Goal: Task Accomplishment & Management: Manage account settings

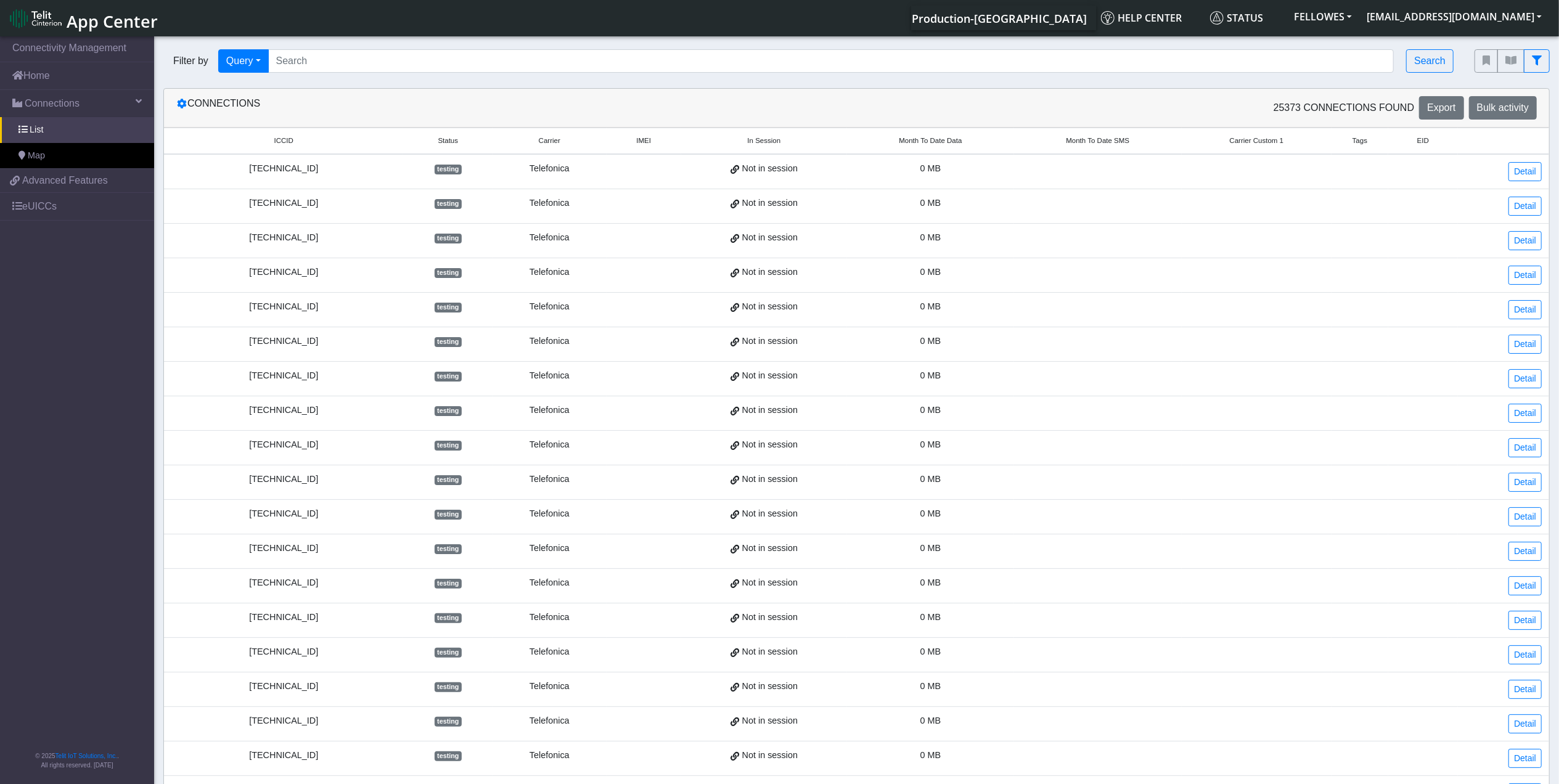
click at [927, 144] on span "Month To Date Data" at bounding box center [930, 141] width 63 height 10
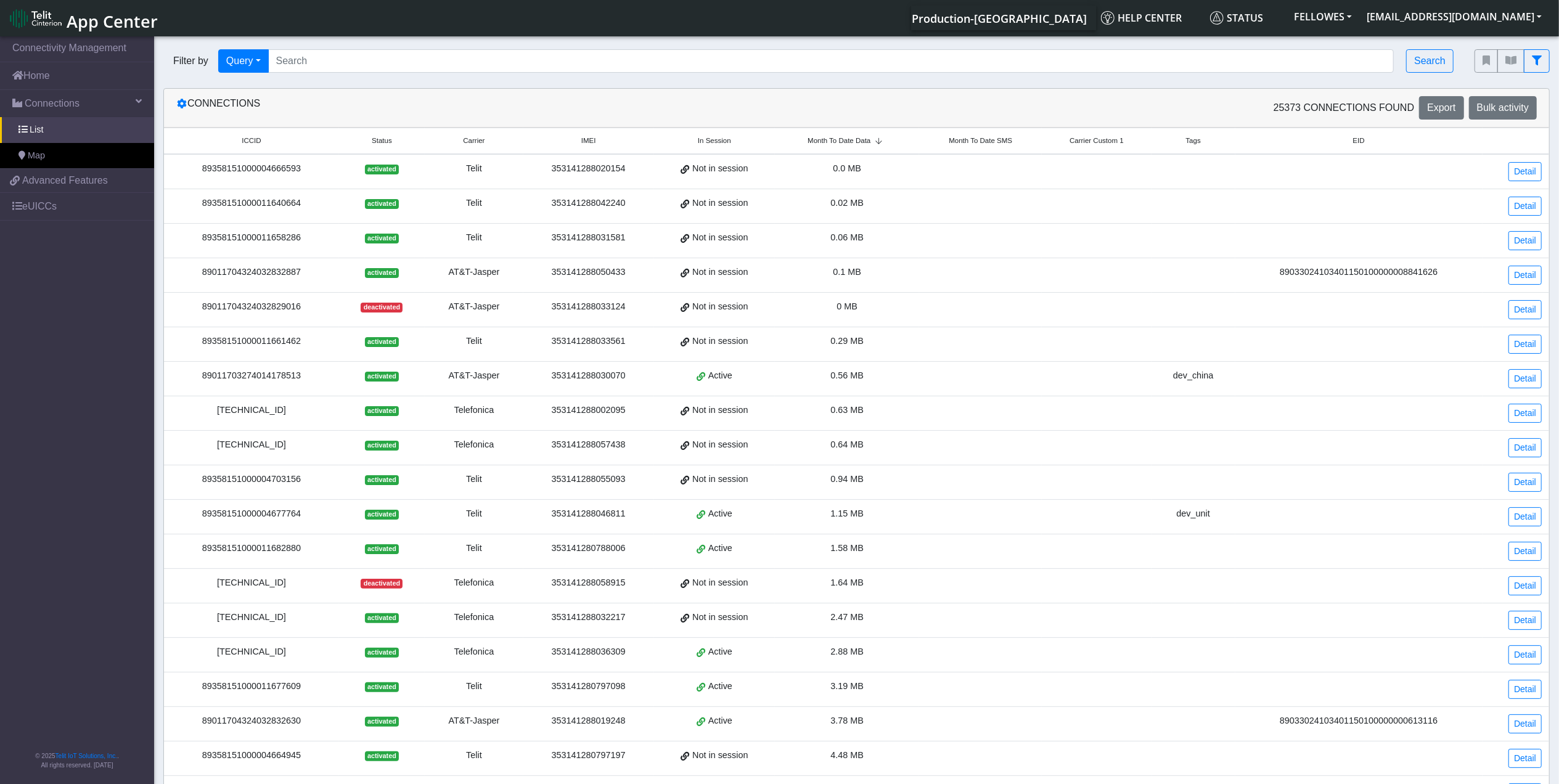
click at [873, 141] on icon at bounding box center [878, 141] width 16 height 7
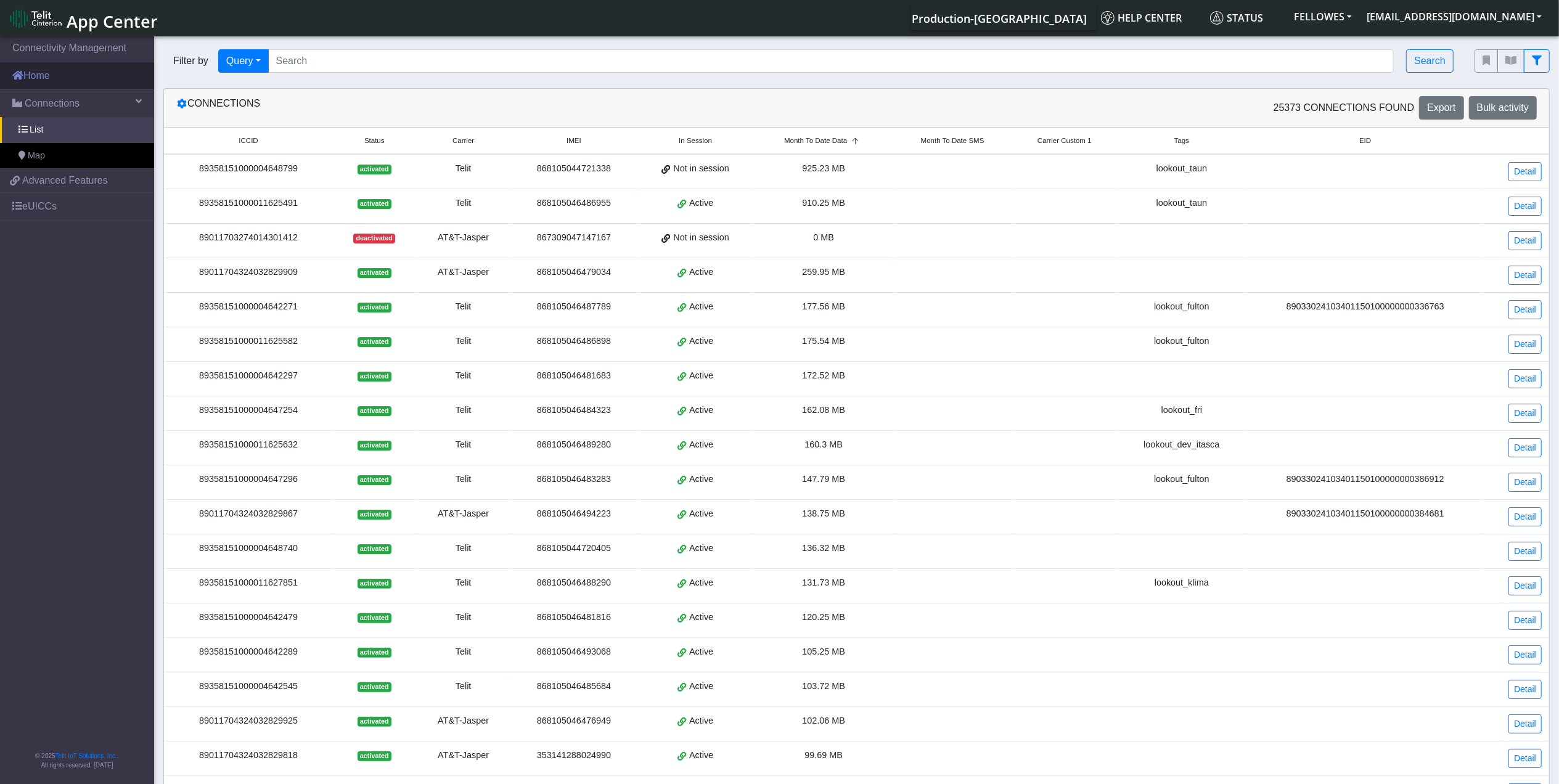
click at [65, 71] on link "Home" at bounding box center [77, 76] width 154 height 27
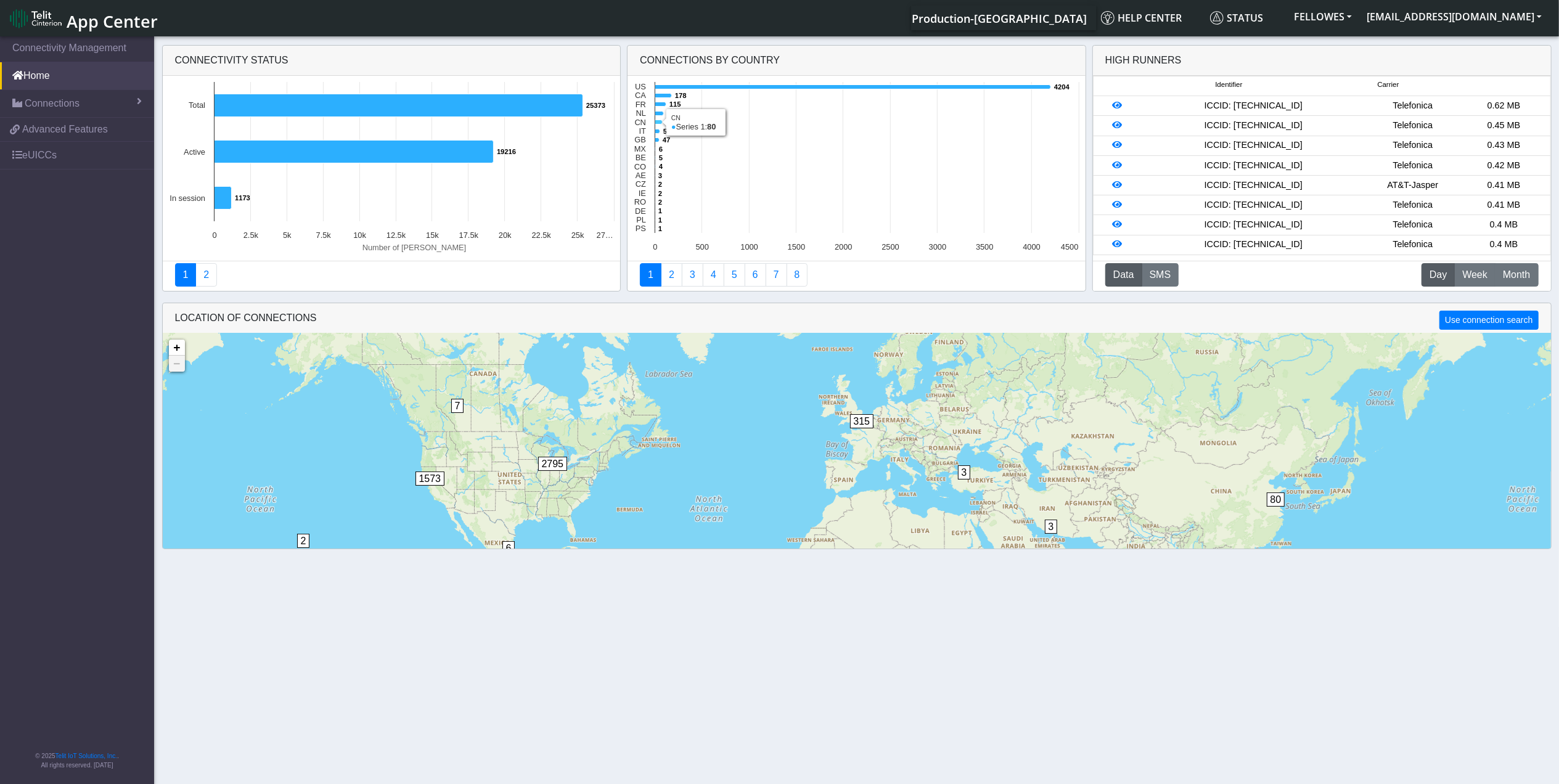
click at [660, 121] on icon at bounding box center [659, 122] width 7 height 5
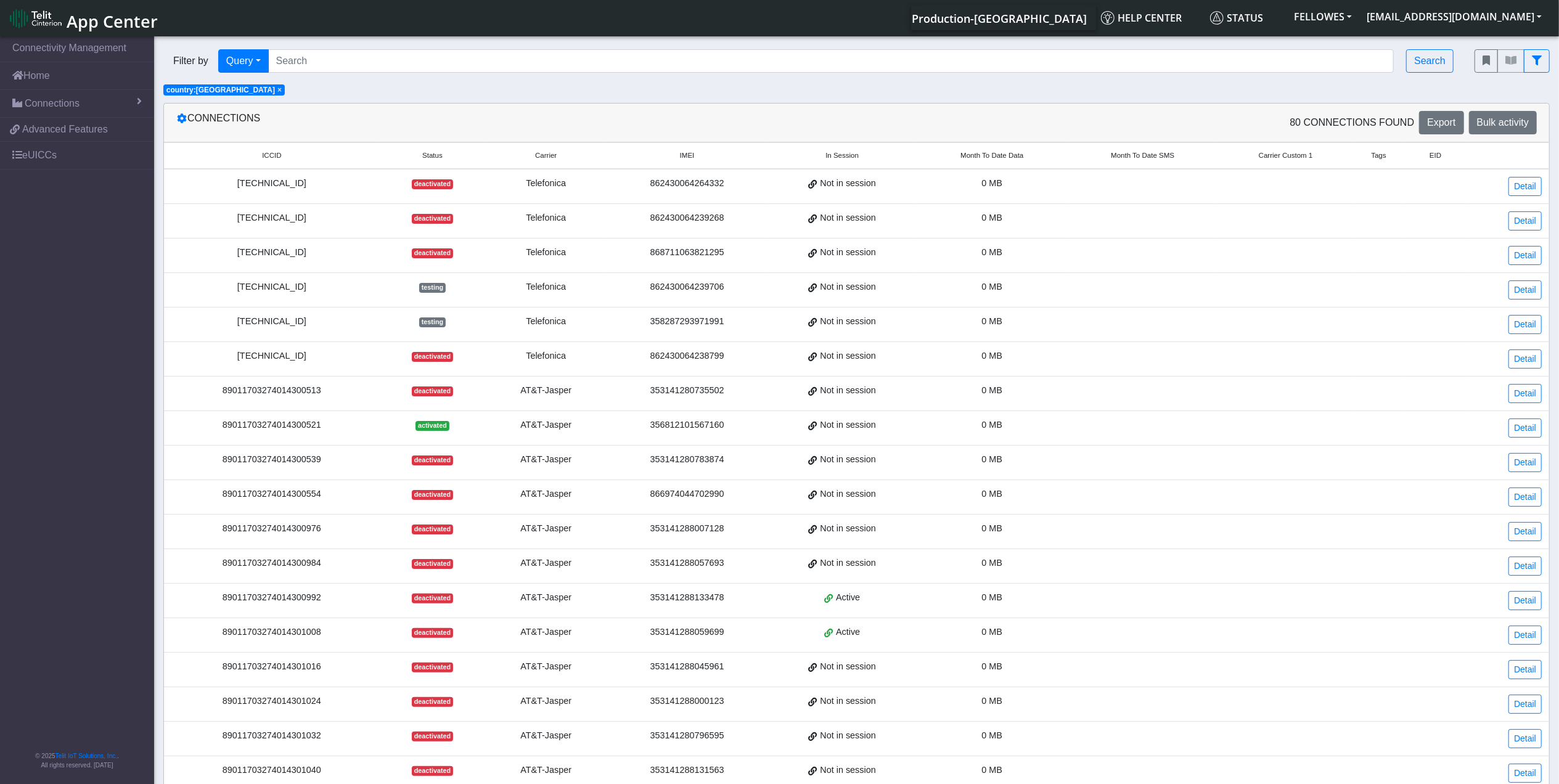
click at [999, 156] on span "Month To Date Data" at bounding box center [992, 156] width 63 height 10
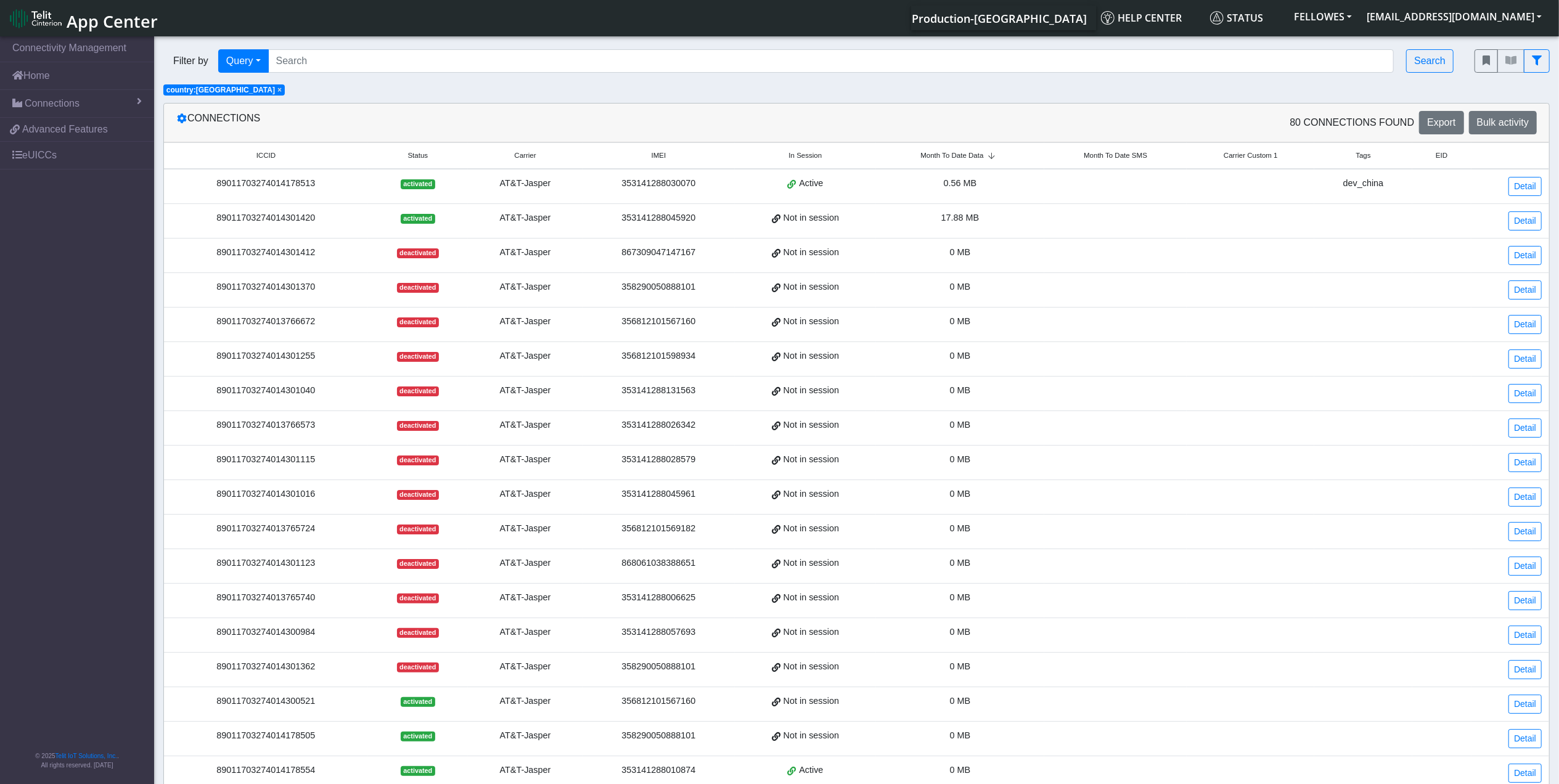
click at [999, 156] on icon at bounding box center [992, 156] width 16 height 7
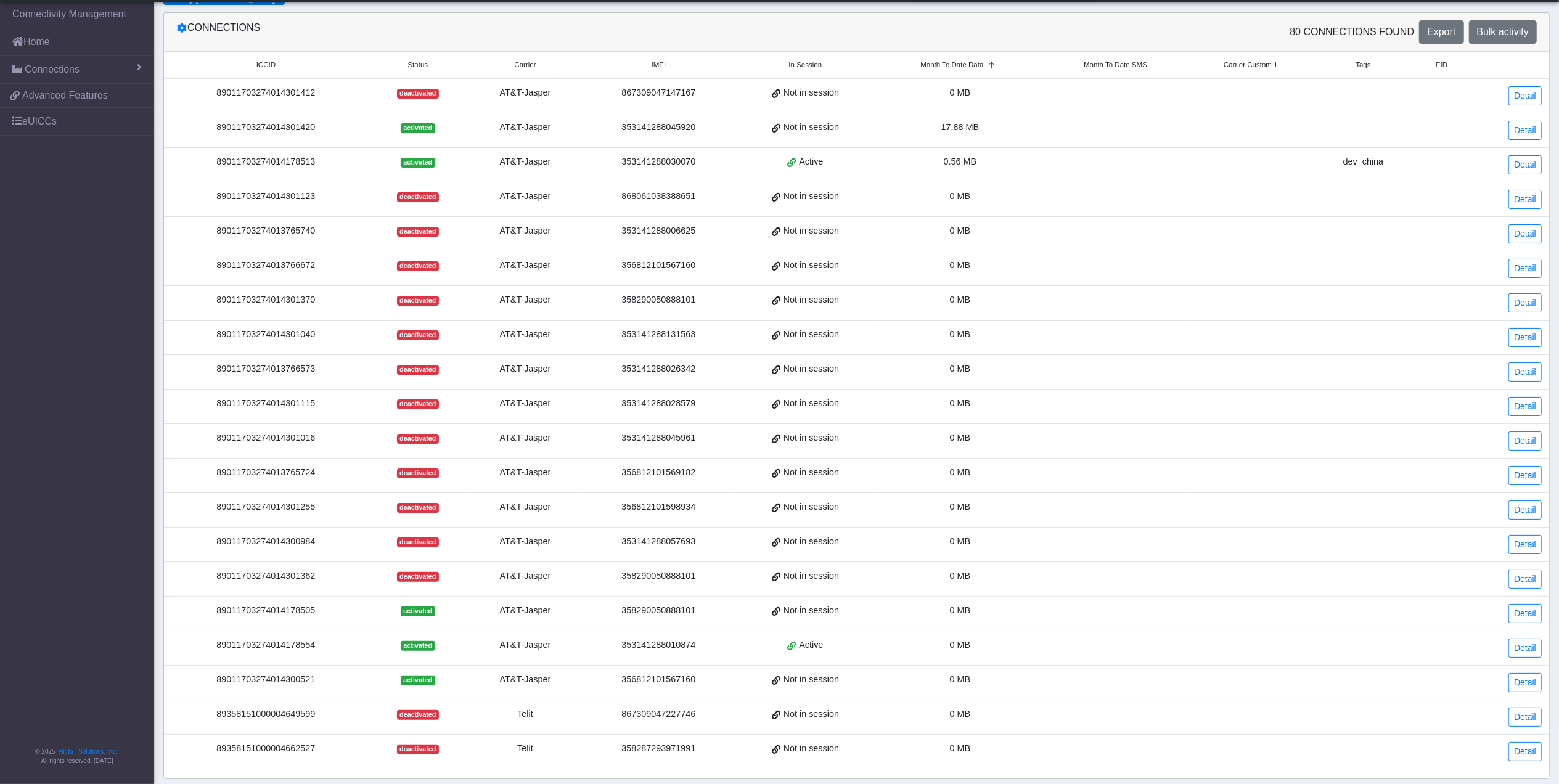
scroll to position [119, 0]
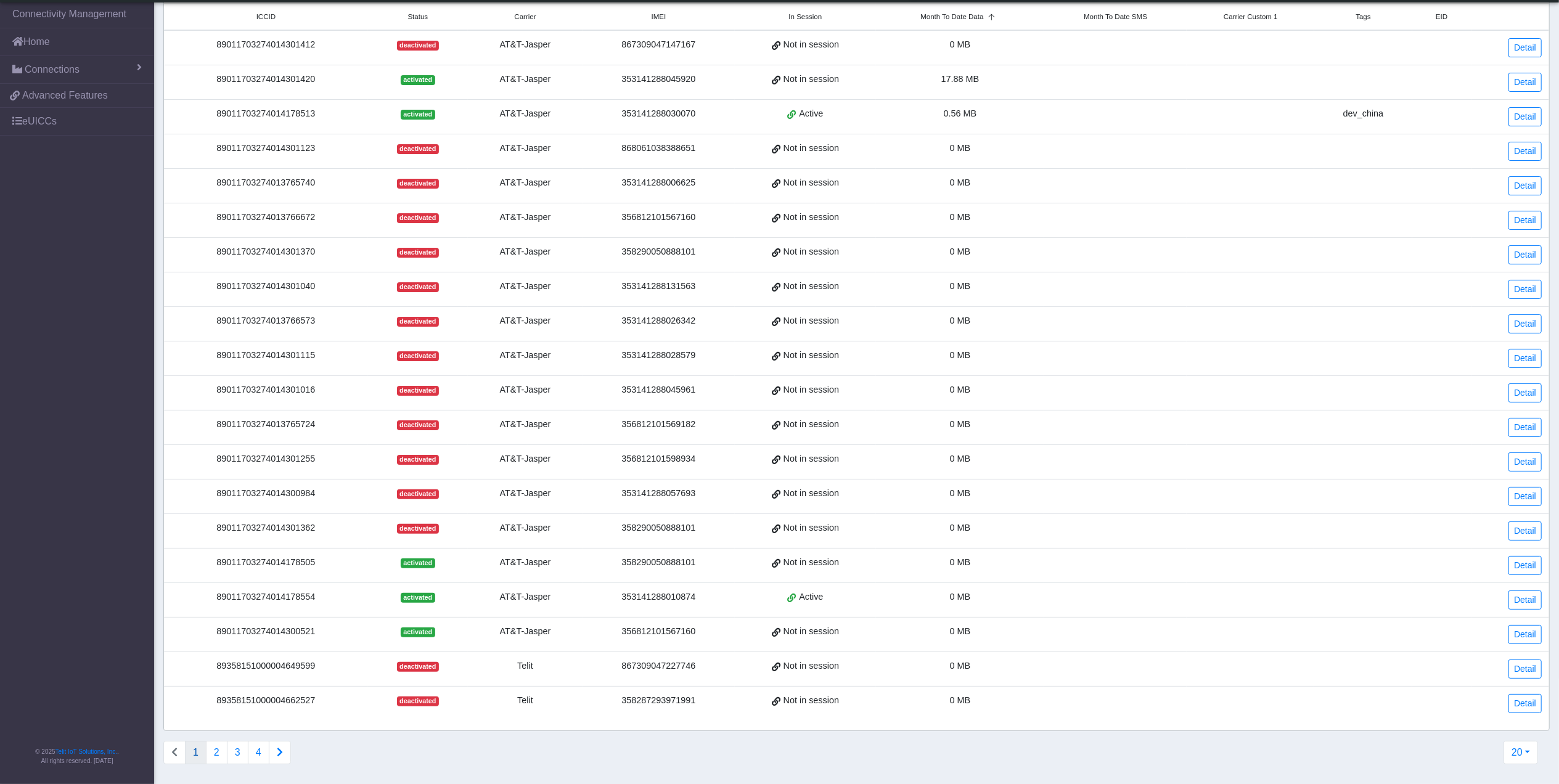
click at [283, 632] on div "89011703274014300521" at bounding box center [266, 632] width 189 height 14
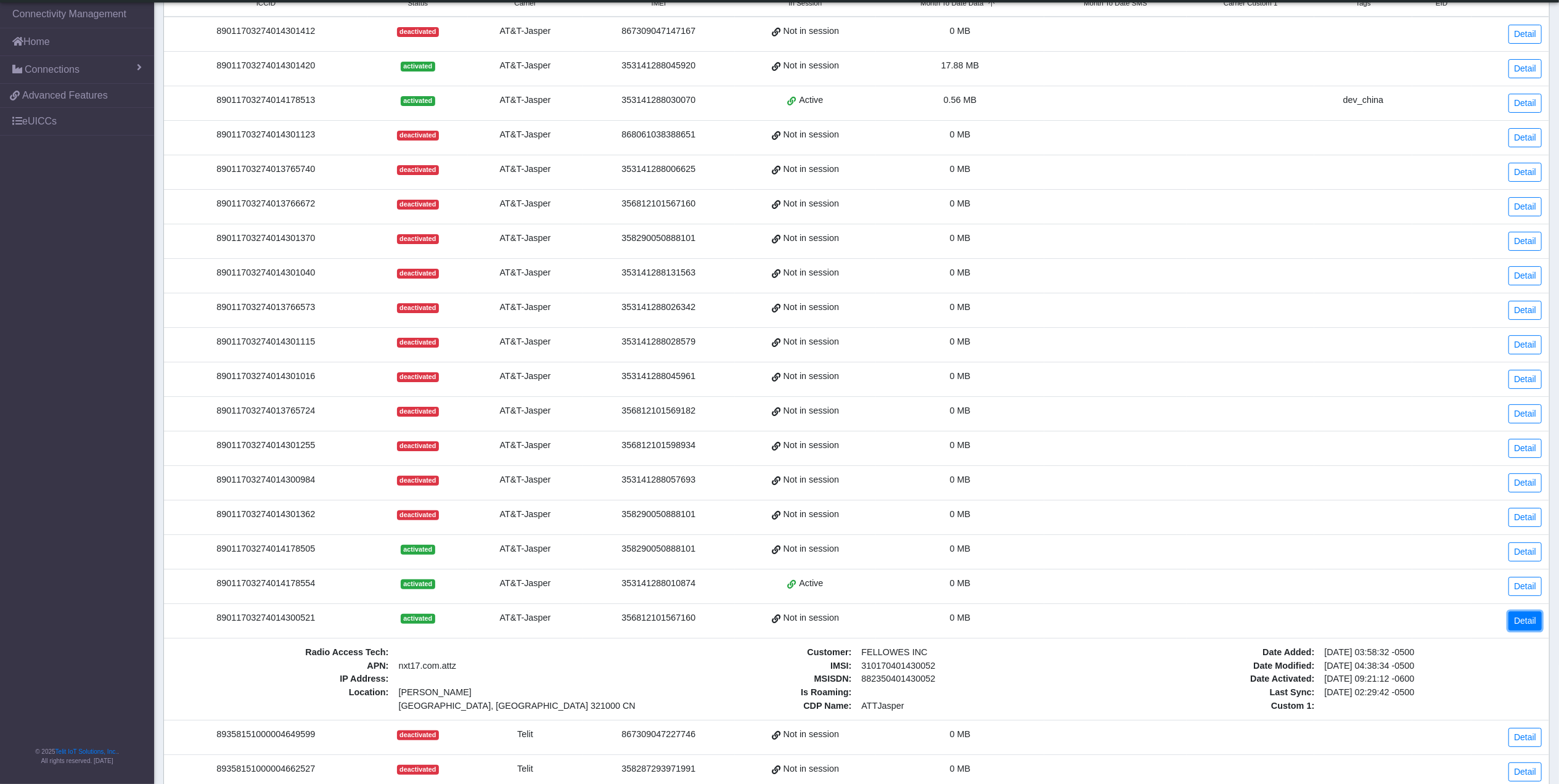
click at [1513, 631] on link "Detail" at bounding box center [1525, 621] width 33 height 19
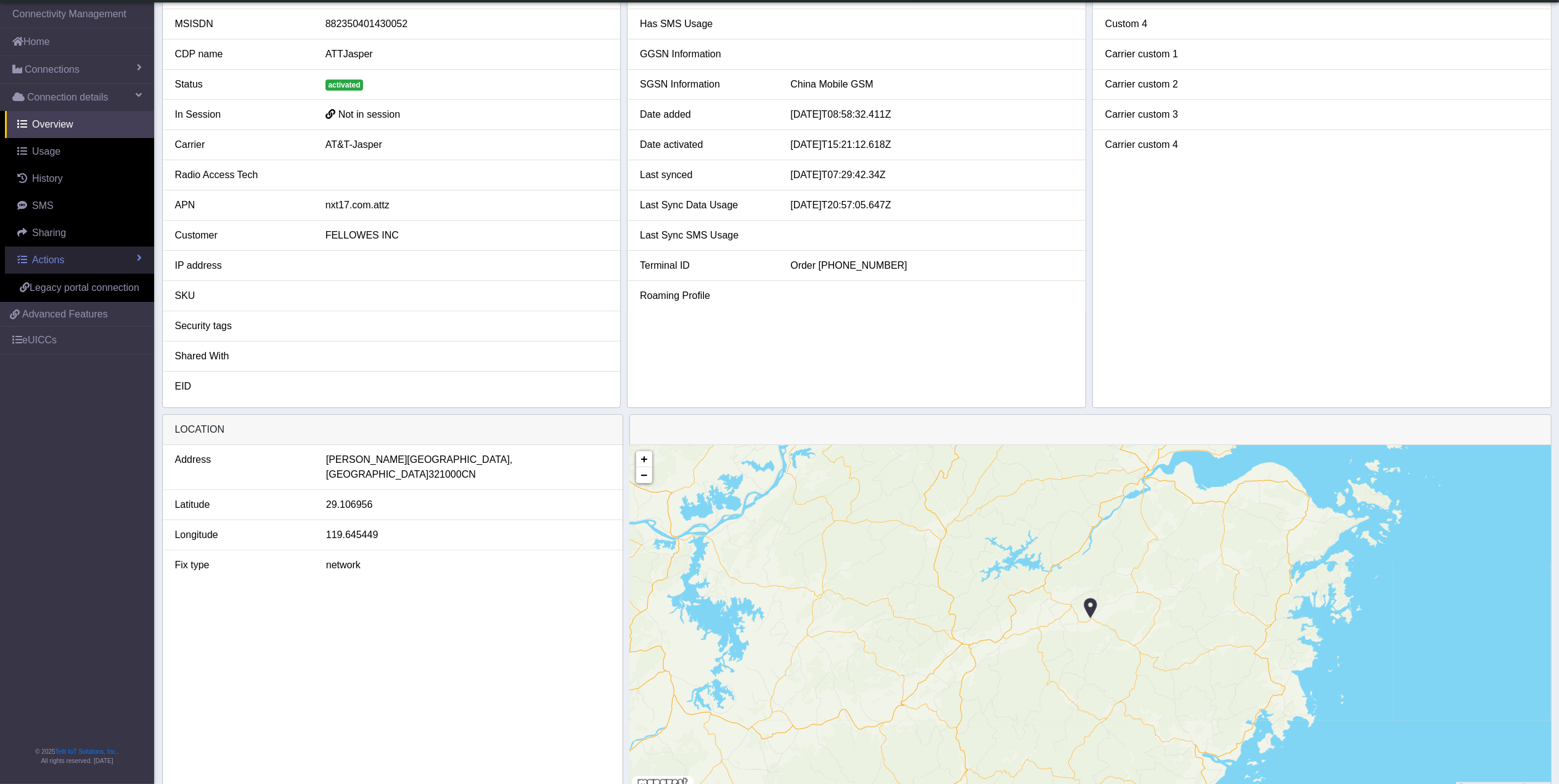
click at [77, 252] on link "Actions" at bounding box center [80, 260] width 149 height 27
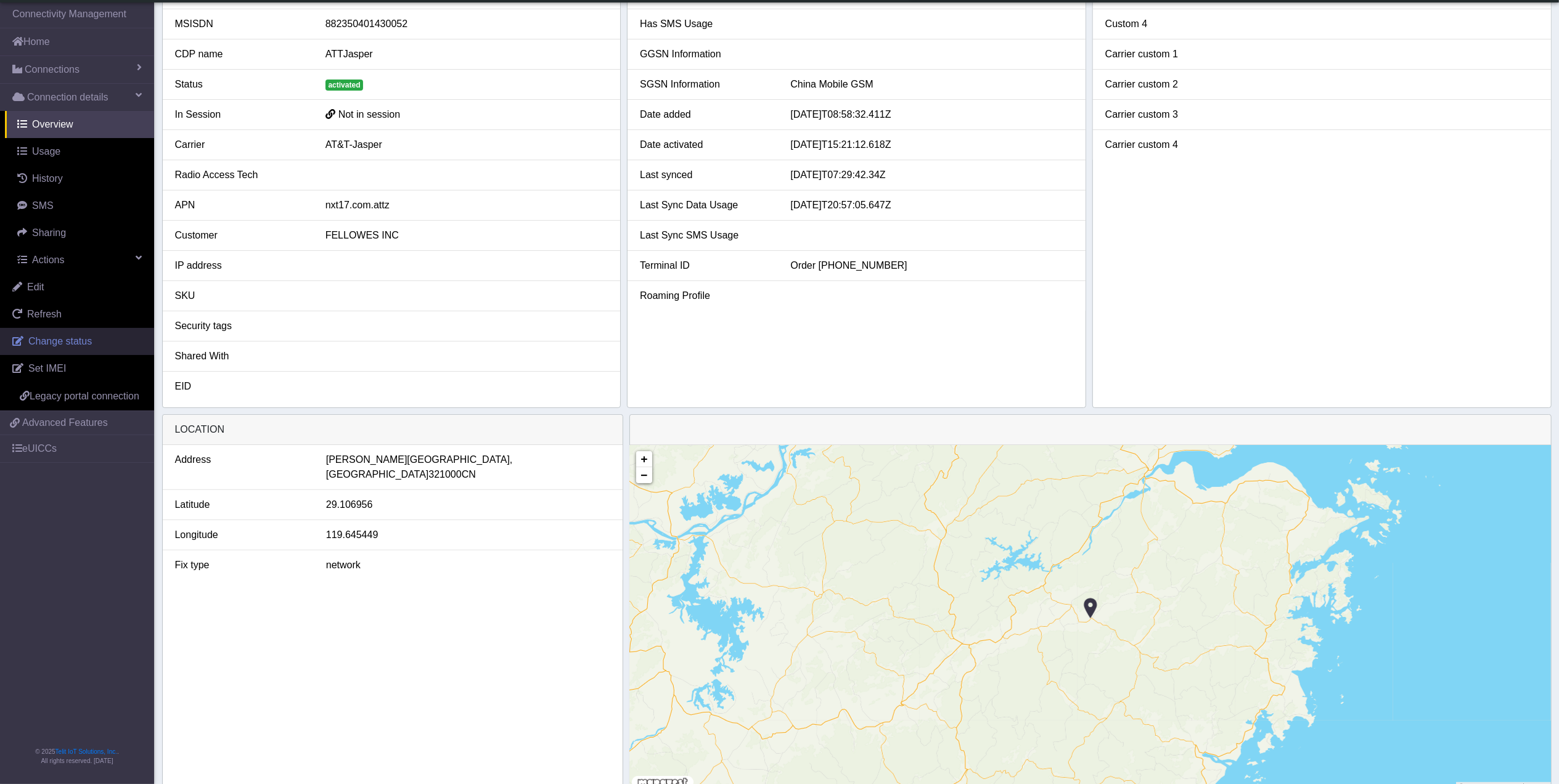
click at [72, 344] on span "Change status" at bounding box center [60, 341] width 64 height 10
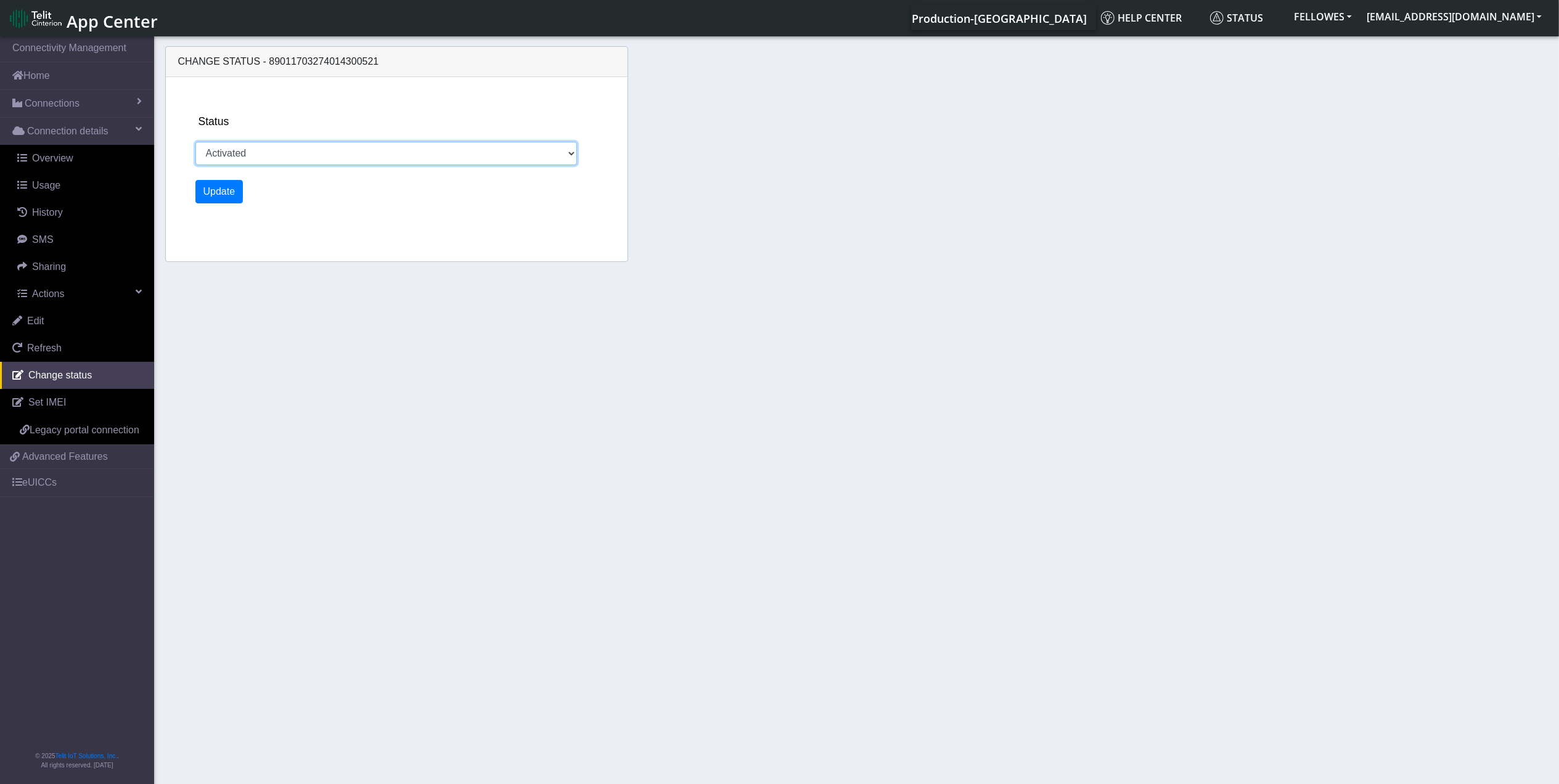
drag, startPoint x: 344, startPoint y: 161, endPoint x: 319, endPoint y: 164, distance: 25.2
click at [344, 161] on select "Activated Ready Deactivated Inventory Retired" at bounding box center [386, 154] width 382 height 23
select select "deactivated"
click at [195, 142] on select "Activated Ready Deactivated Inventory Retired" at bounding box center [386, 154] width 382 height 23
click at [217, 191] on button "Update" at bounding box center [219, 192] width 48 height 23
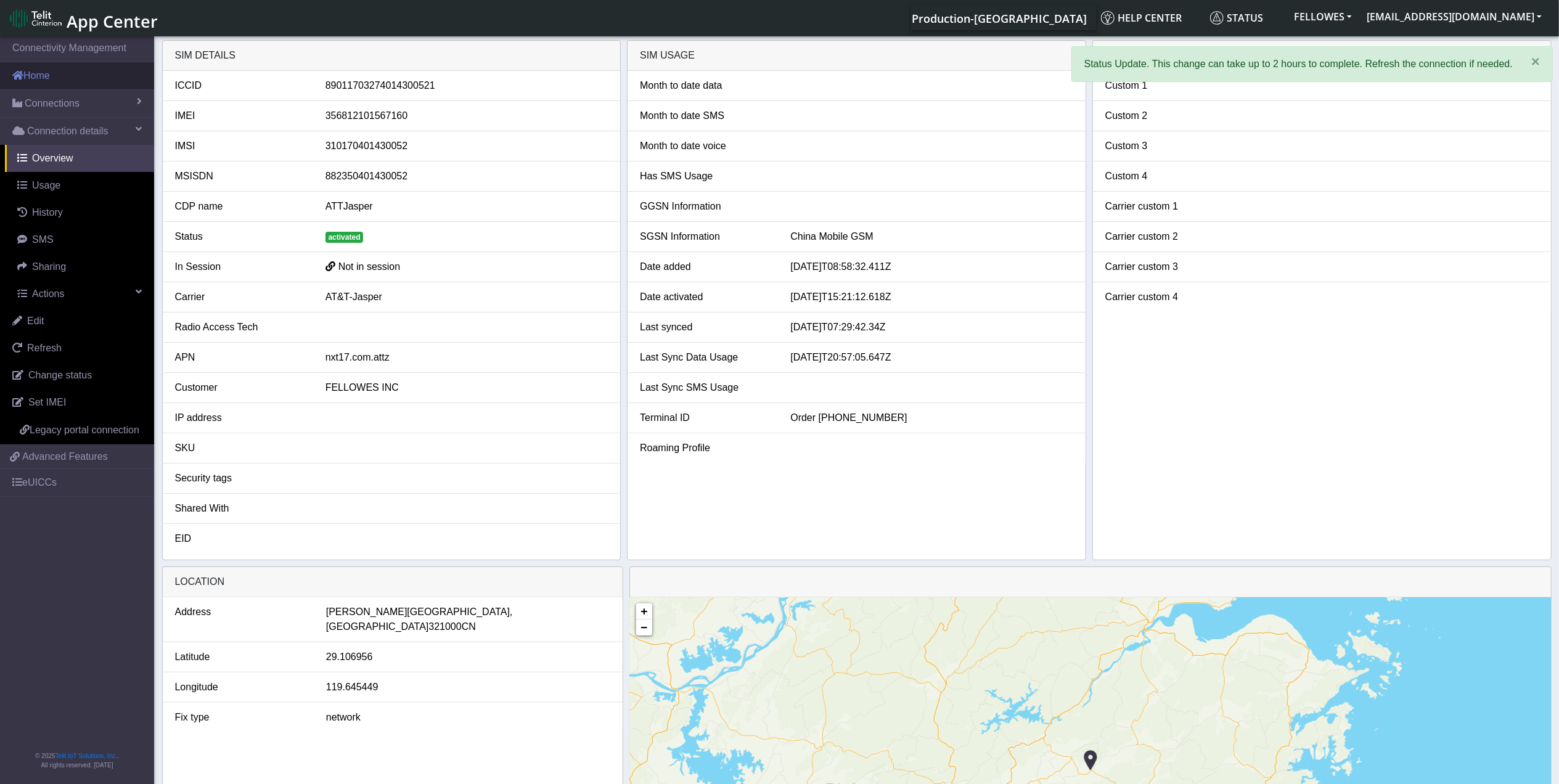
click at [100, 77] on link "Home" at bounding box center [77, 76] width 154 height 27
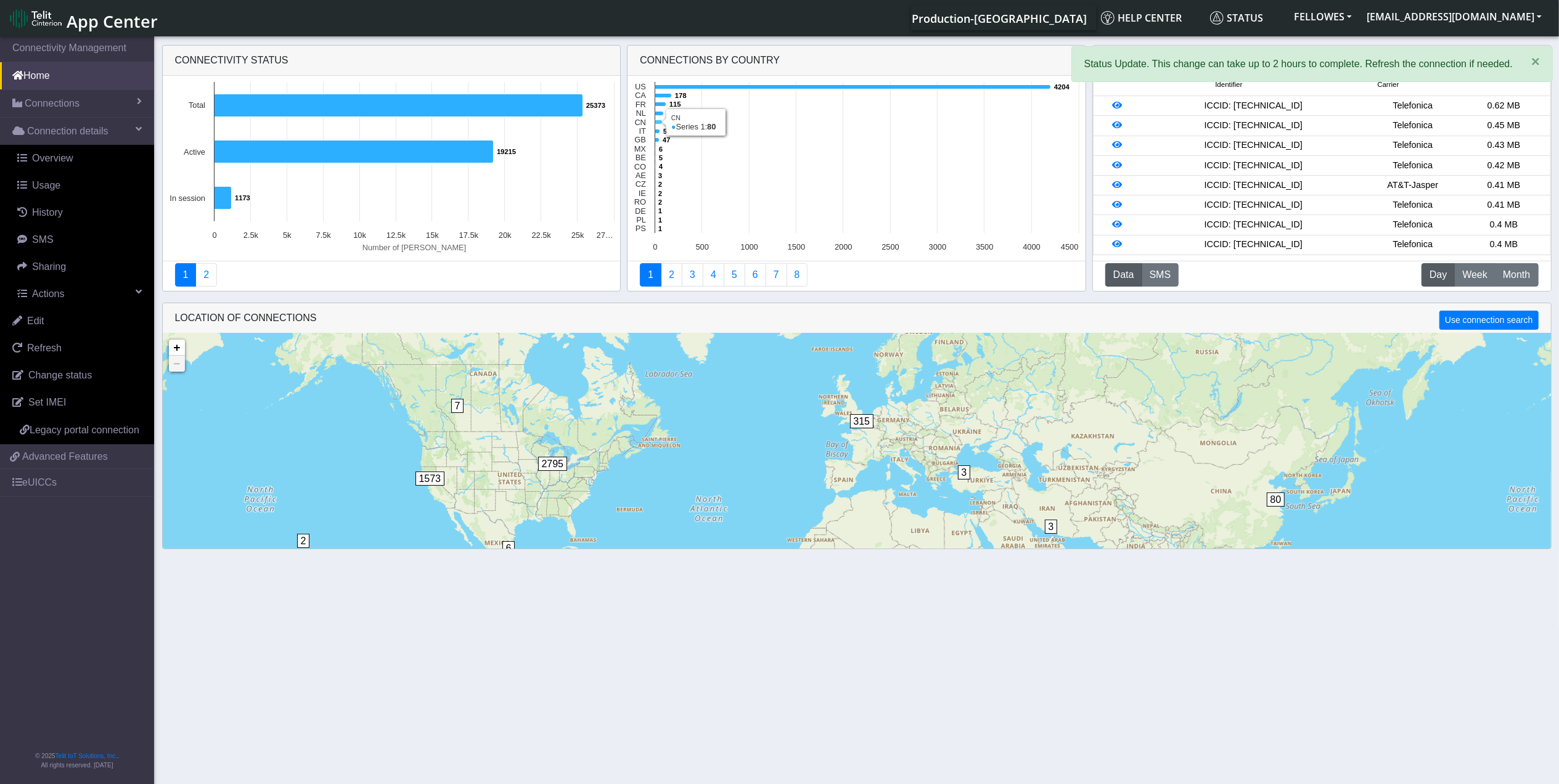
click at [659, 121] on icon at bounding box center [659, 122] width 7 height 5
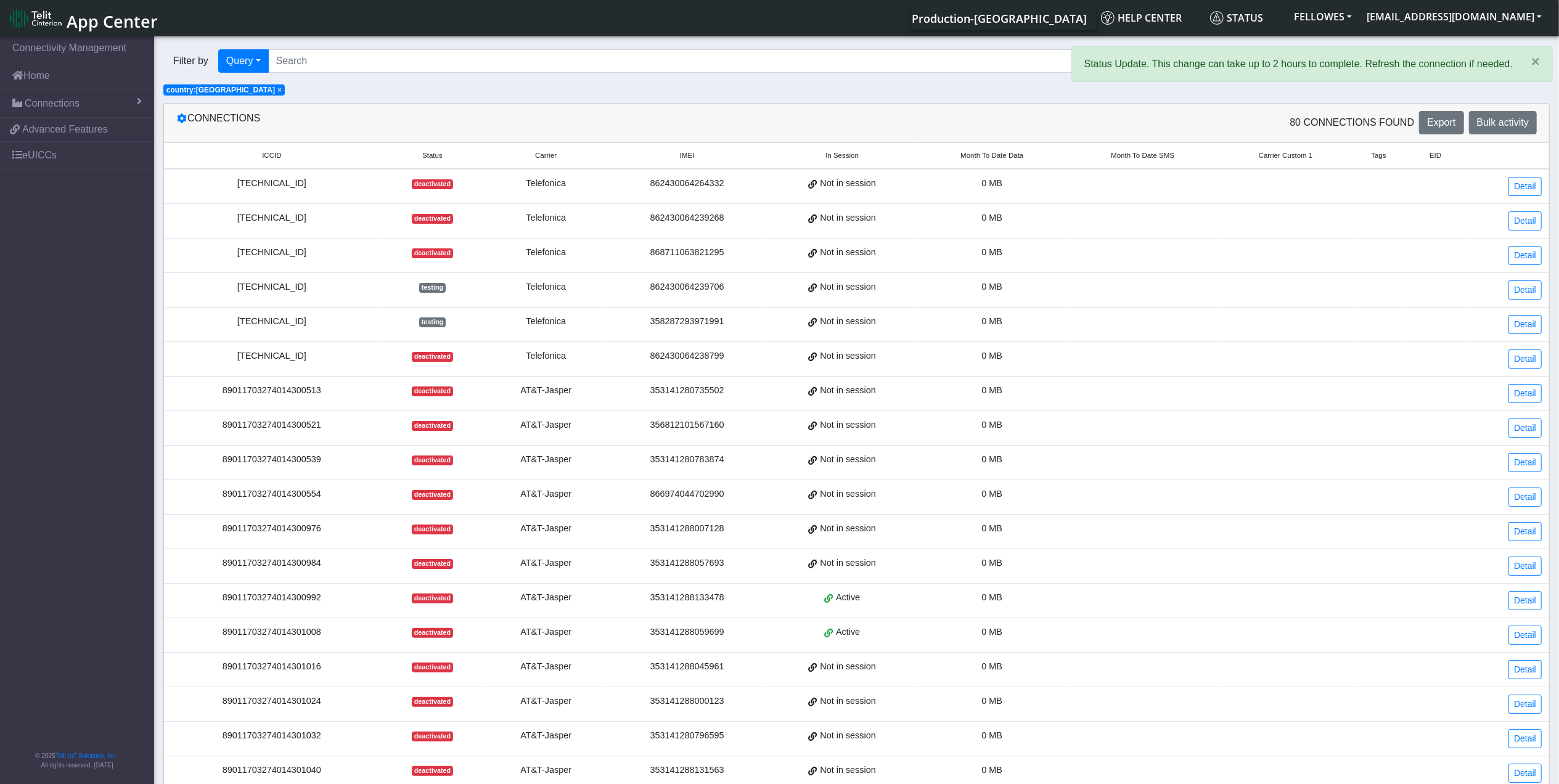
click at [990, 163] on th "Month To Date Data" at bounding box center [992, 156] width 150 height 27
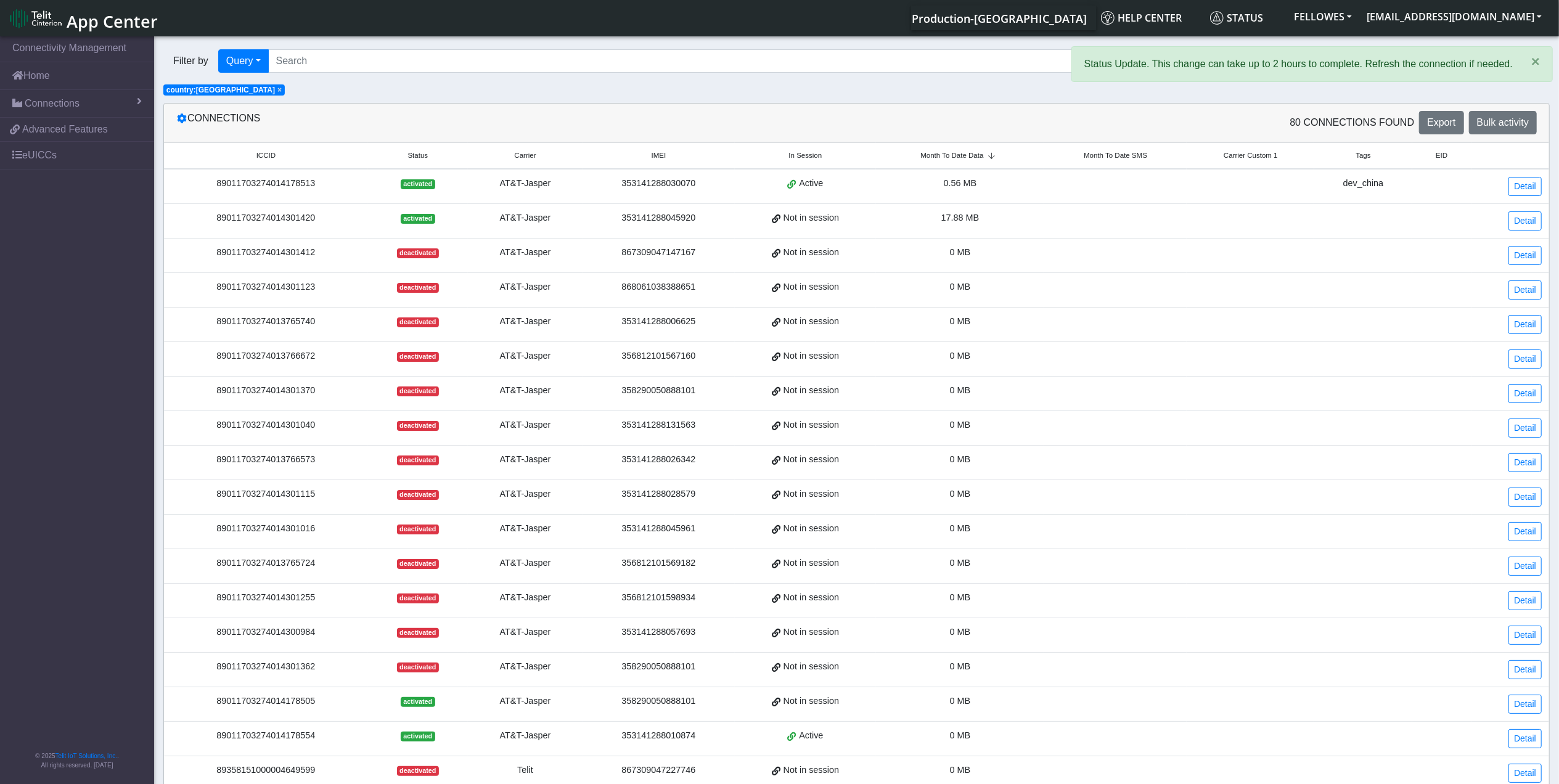
click at [970, 156] on span "Month To Date Data" at bounding box center [951, 156] width 63 height 10
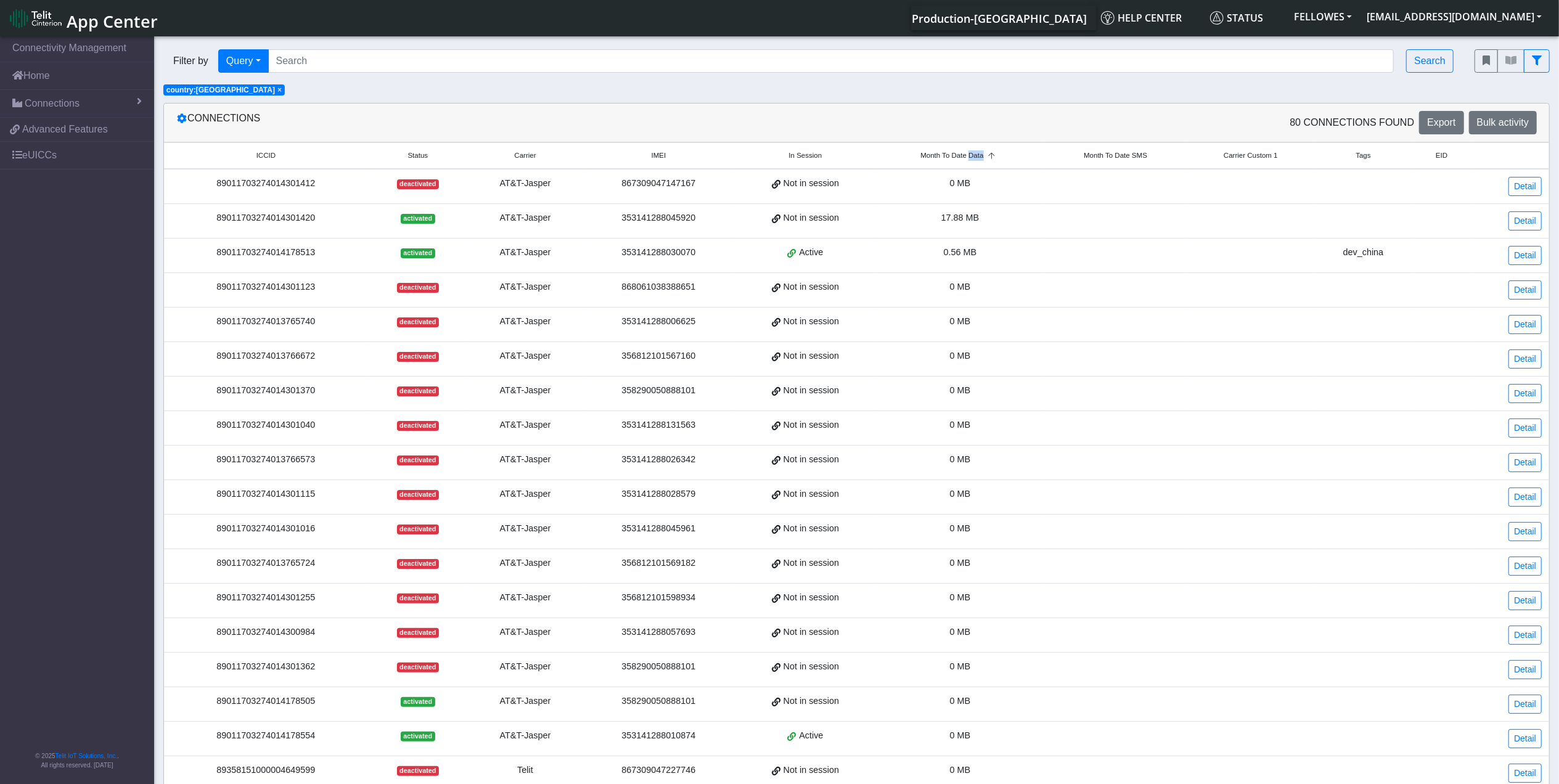
click at [970, 156] on span "Month To Date Data" at bounding box center [951, 156] width 63 height 10
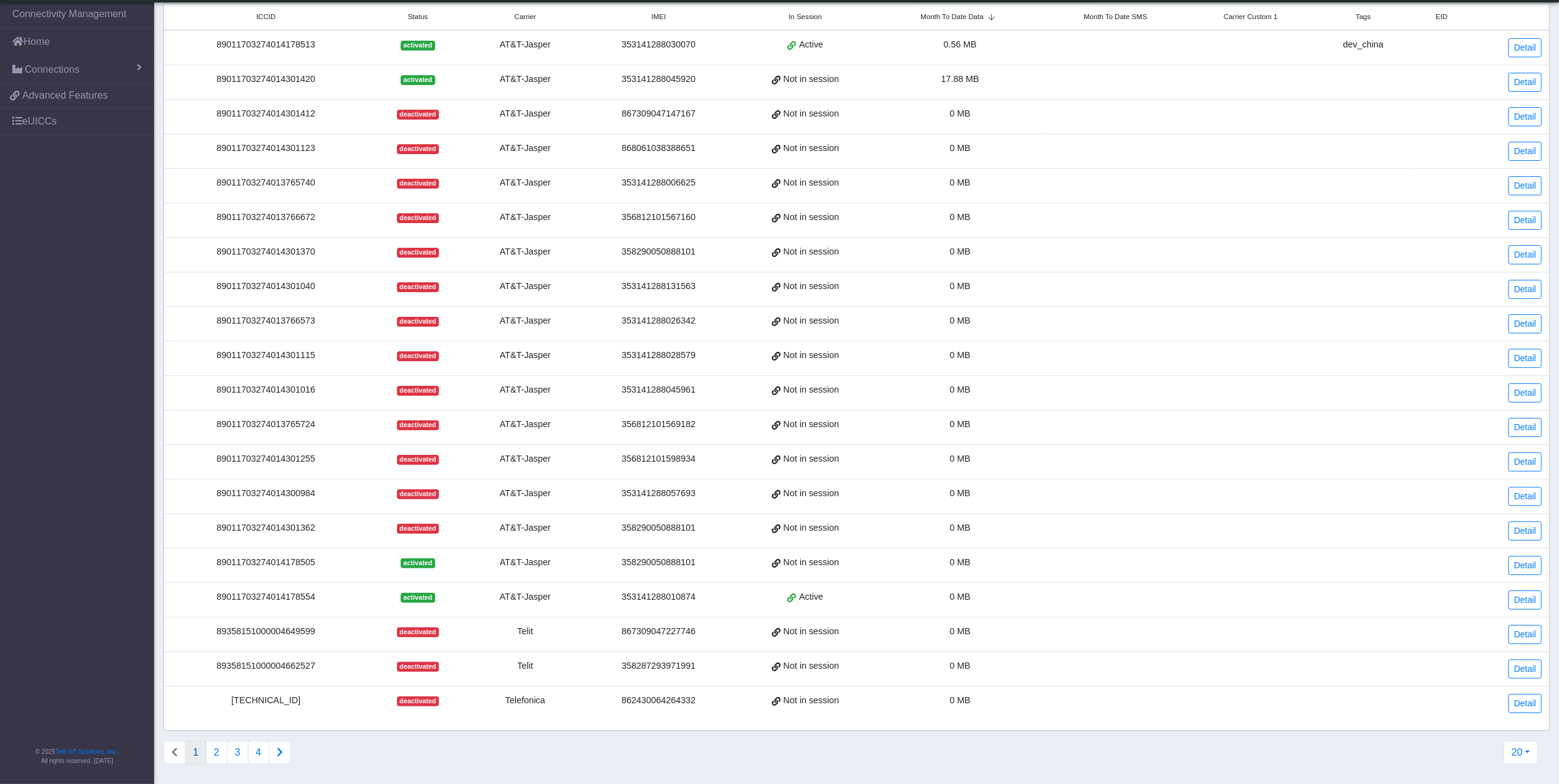
scroll to position [119, 0]
click at [274, 557] on div "89011703274014178505" at bounding box center [266, 563] width 189 height 14
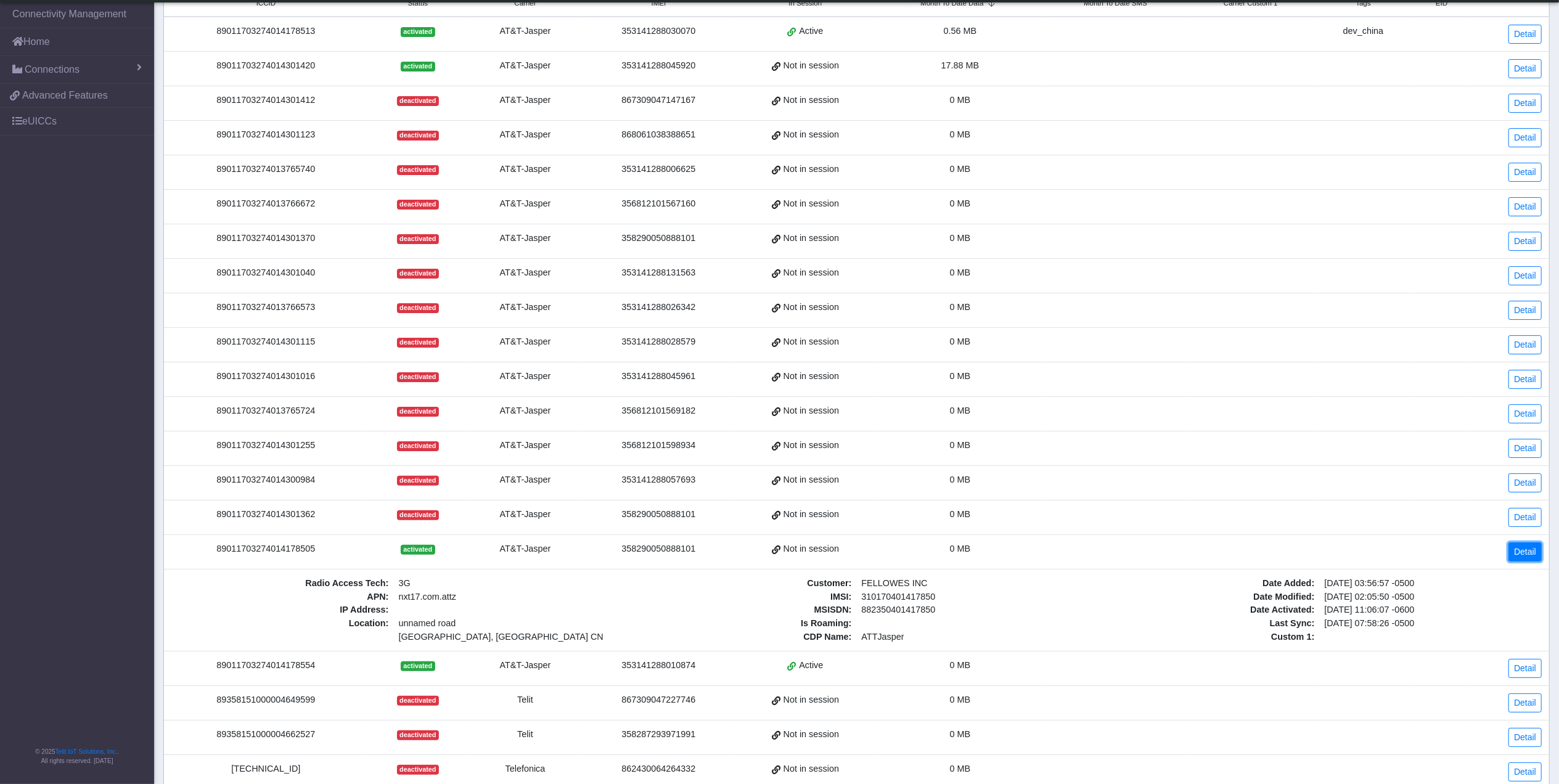
click at [1530, 556] on link "Detail" at bounding box center [1525, 552] width 33 height 19
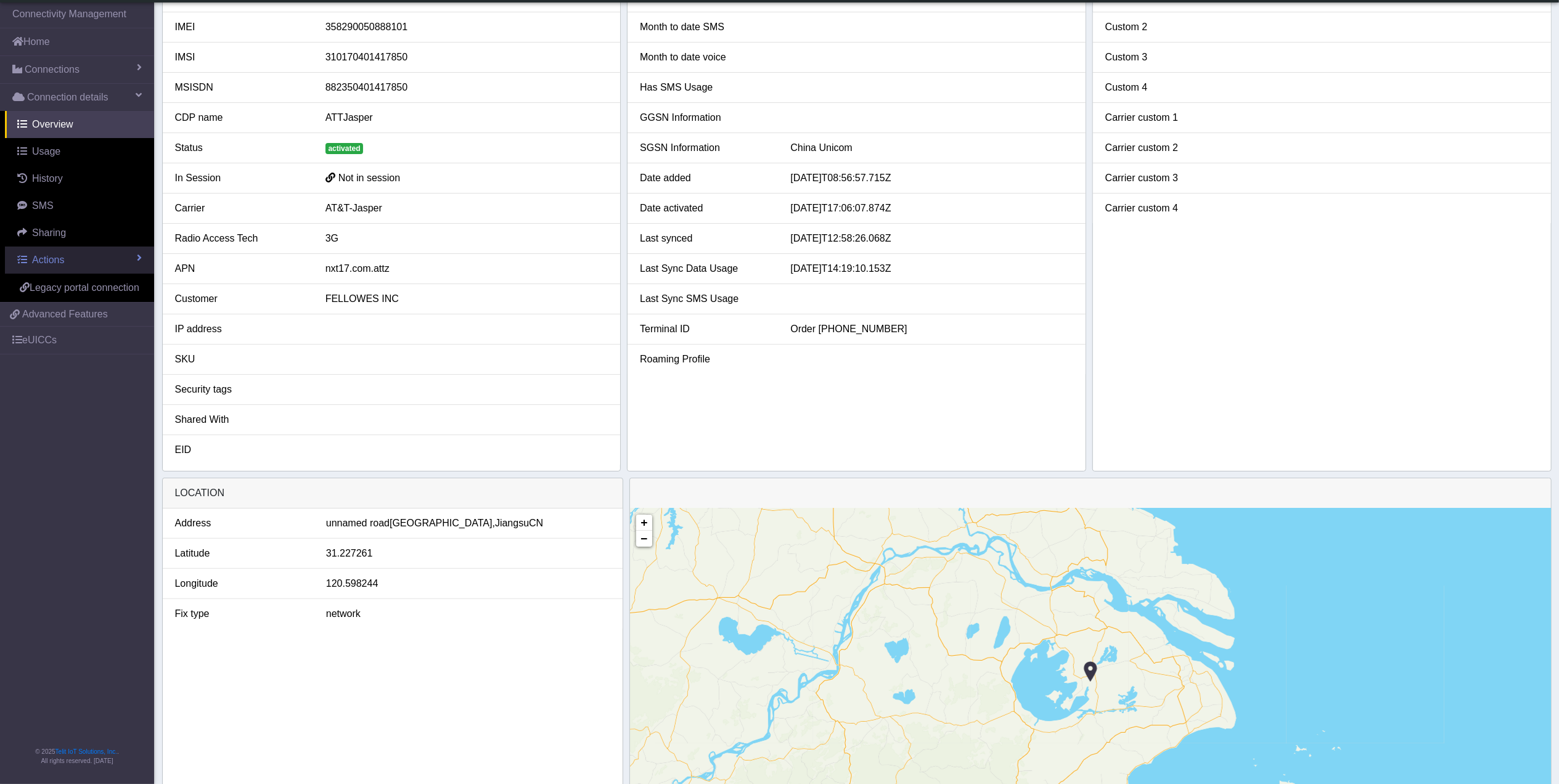
click at [102, 259] on link "Actions" at bounding box center [80, 260] width 149 height 27
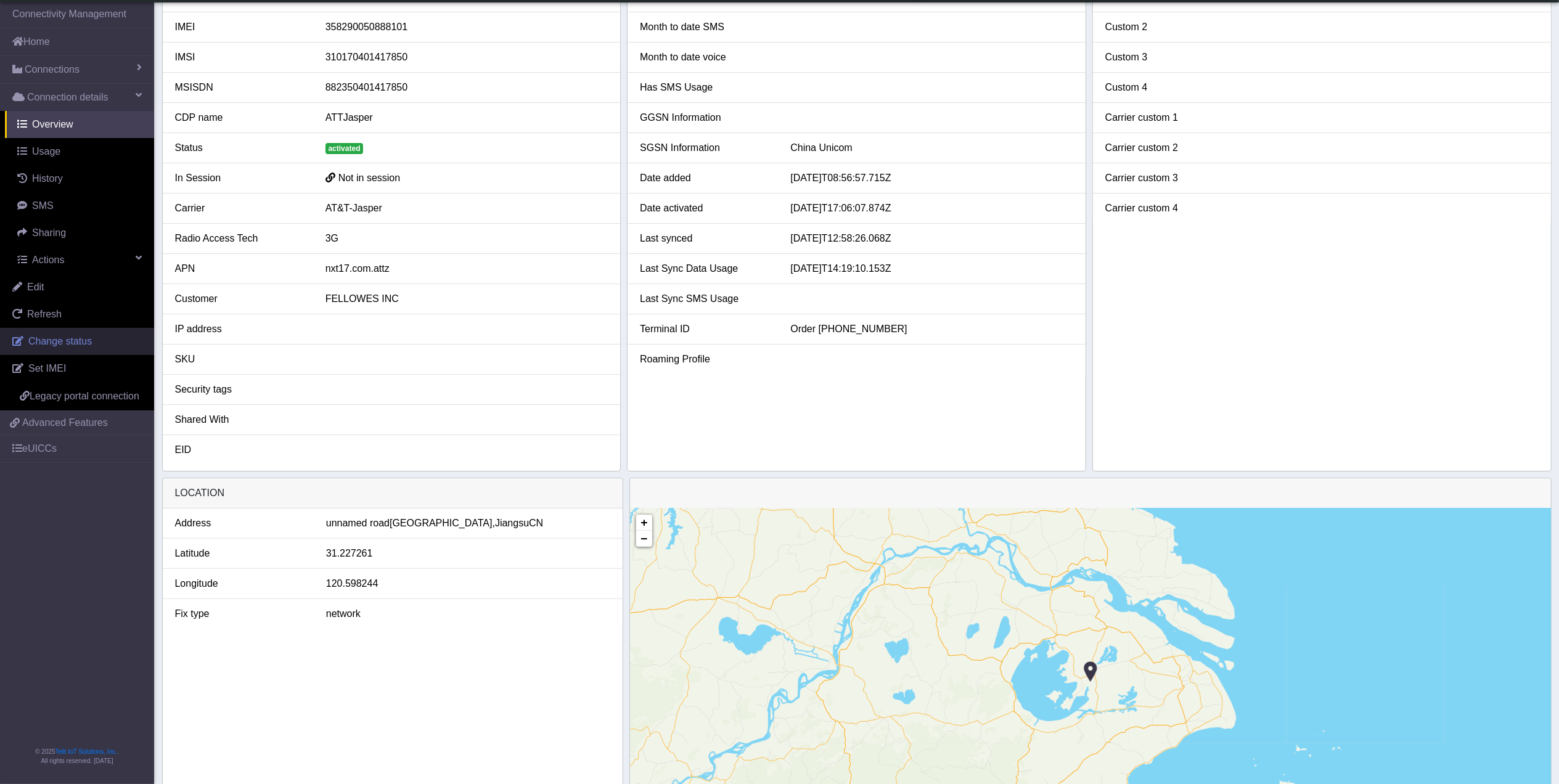
click at [70, 334] on link "Change status" at bounding box center [77, 342] width 154 height 27
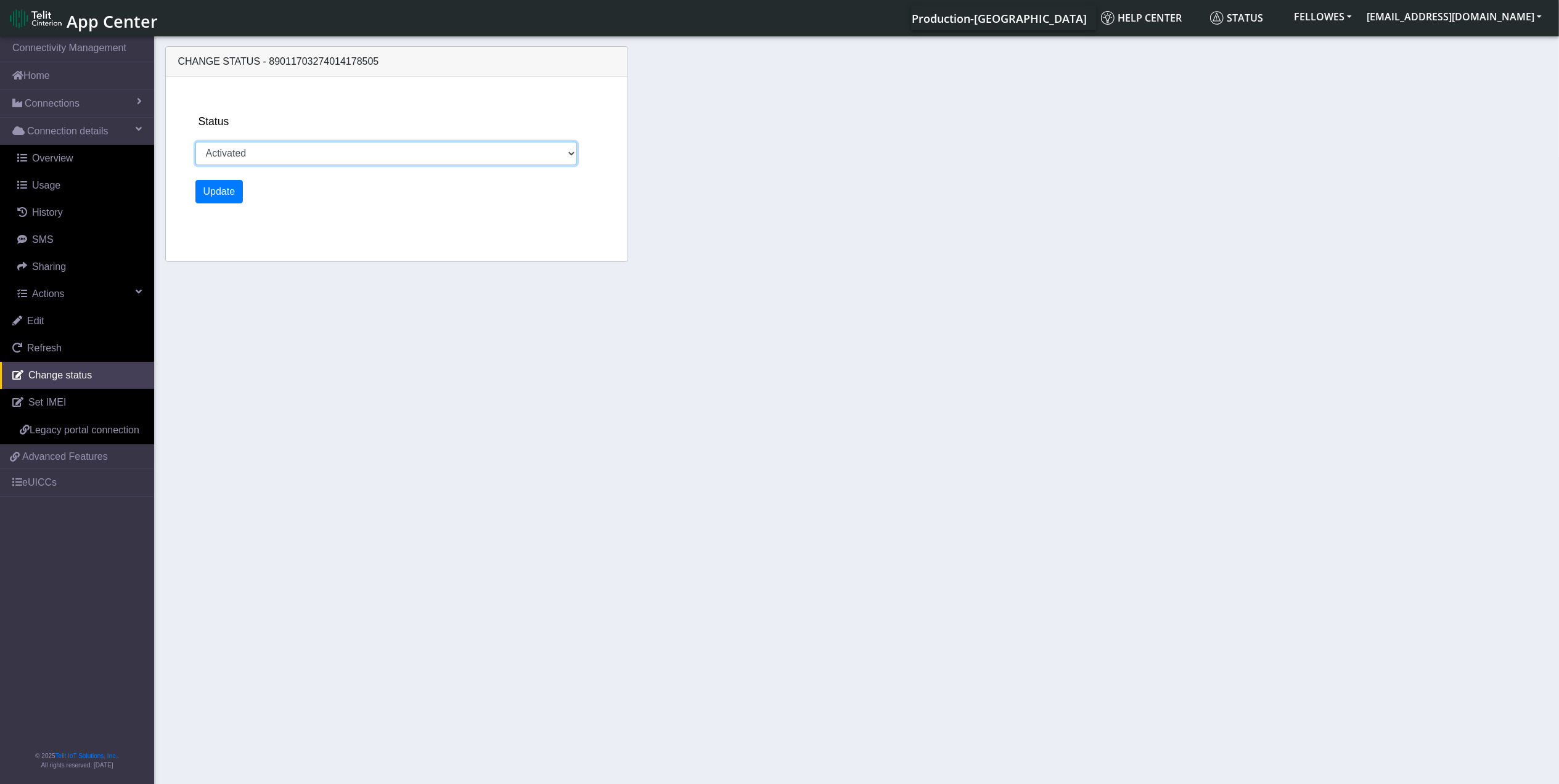
click at [309, 159] on select "Activated Ready Deactivated Inventory Retired" at bounding box center [386, 154] width 382 height 23
select select "deactivated"
click at [195, 142] on select "Activated Ready Deactivated Inventory Retired" at bounding box center [386, 154] width 382 height 23
click at [228, 194] on button "Update" at bounding box center [219, 192] width 48 height 23
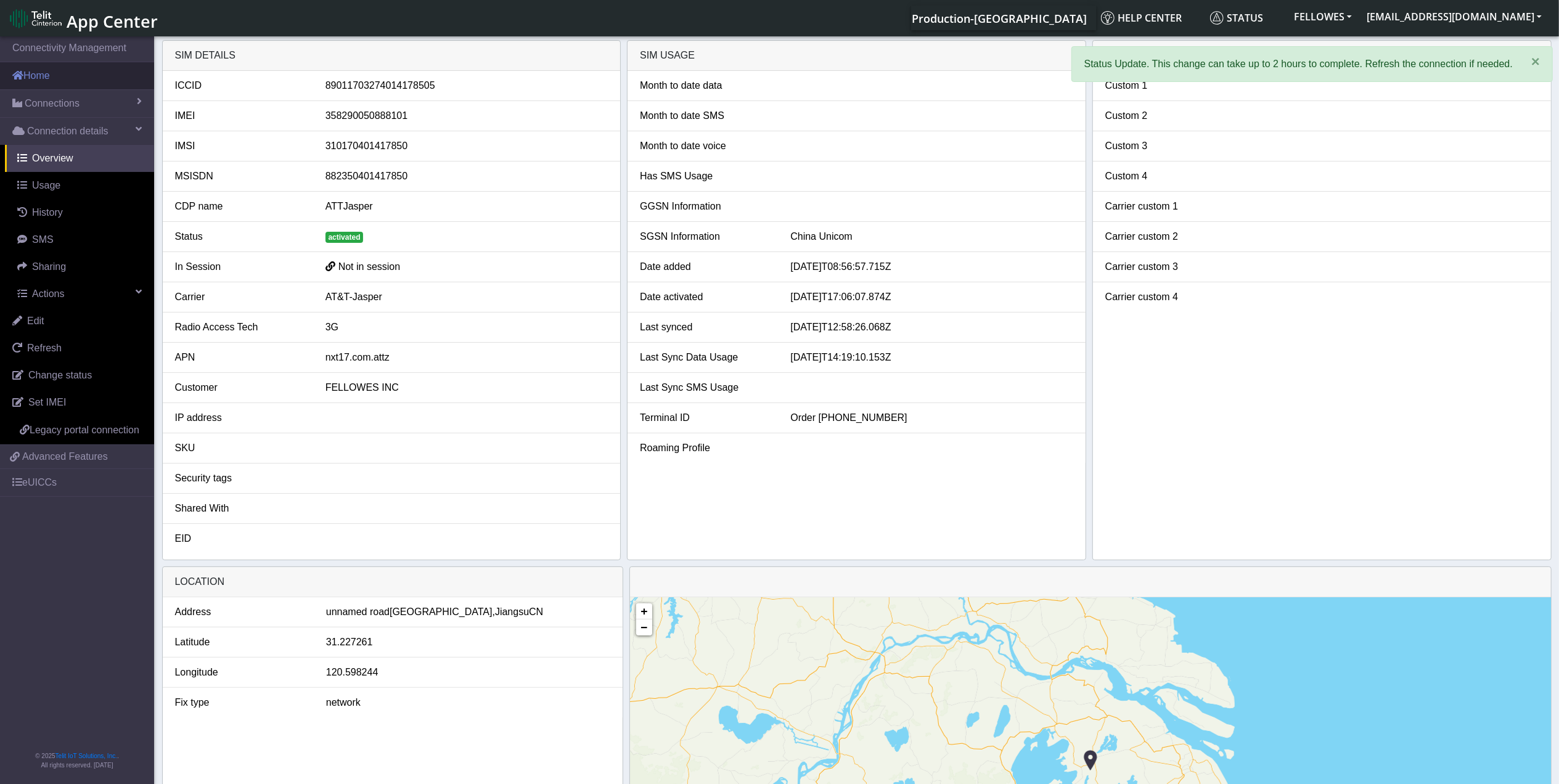
click at [45, 80] on link "Home" at bounding box center [77, 76] width 154 height 27
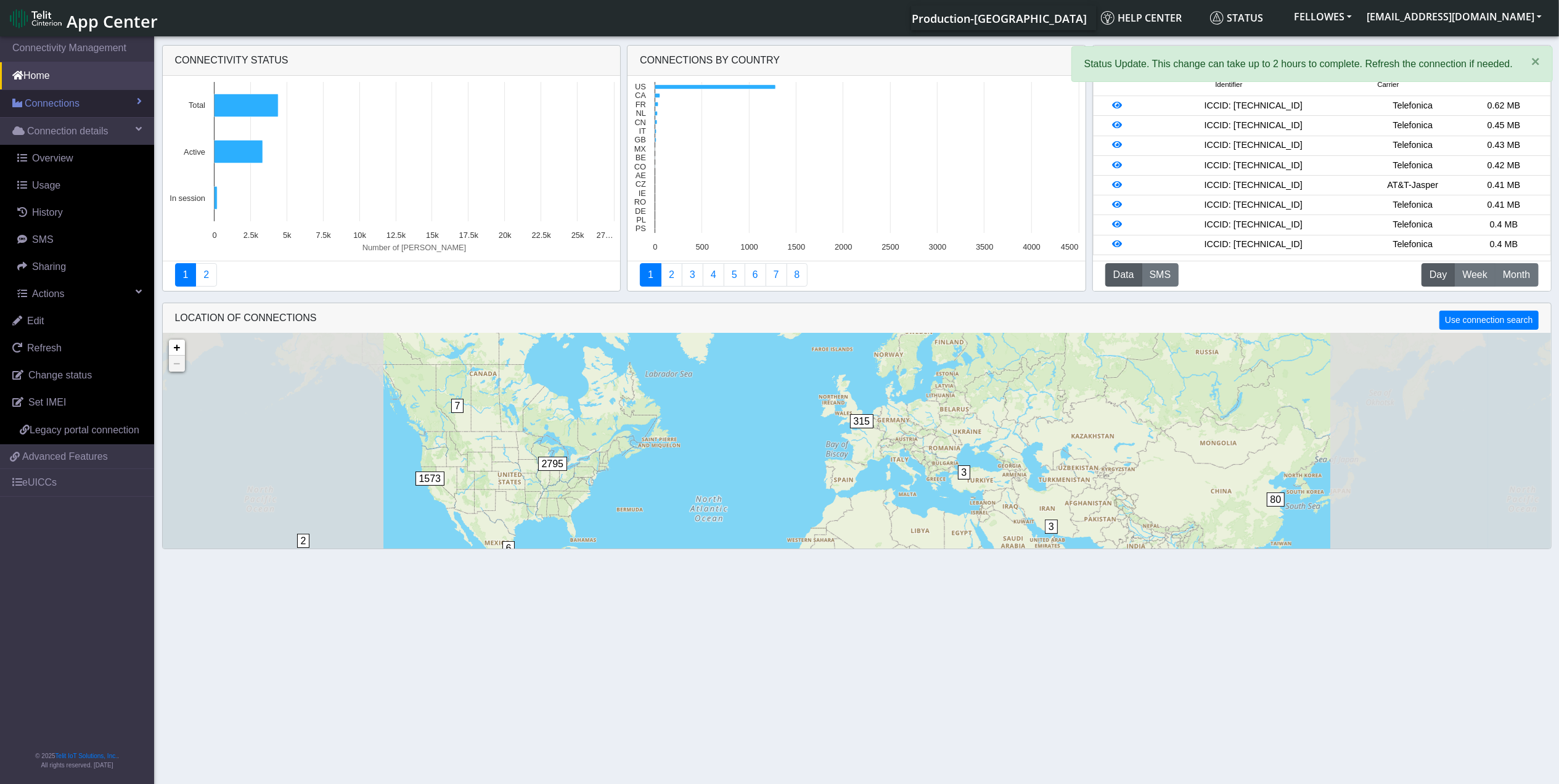
click at [119, 100] on section "Connectivity Management Home Connections List Map Connection details Overview U…" at bounding box center [780, 411] width 1559 height 755
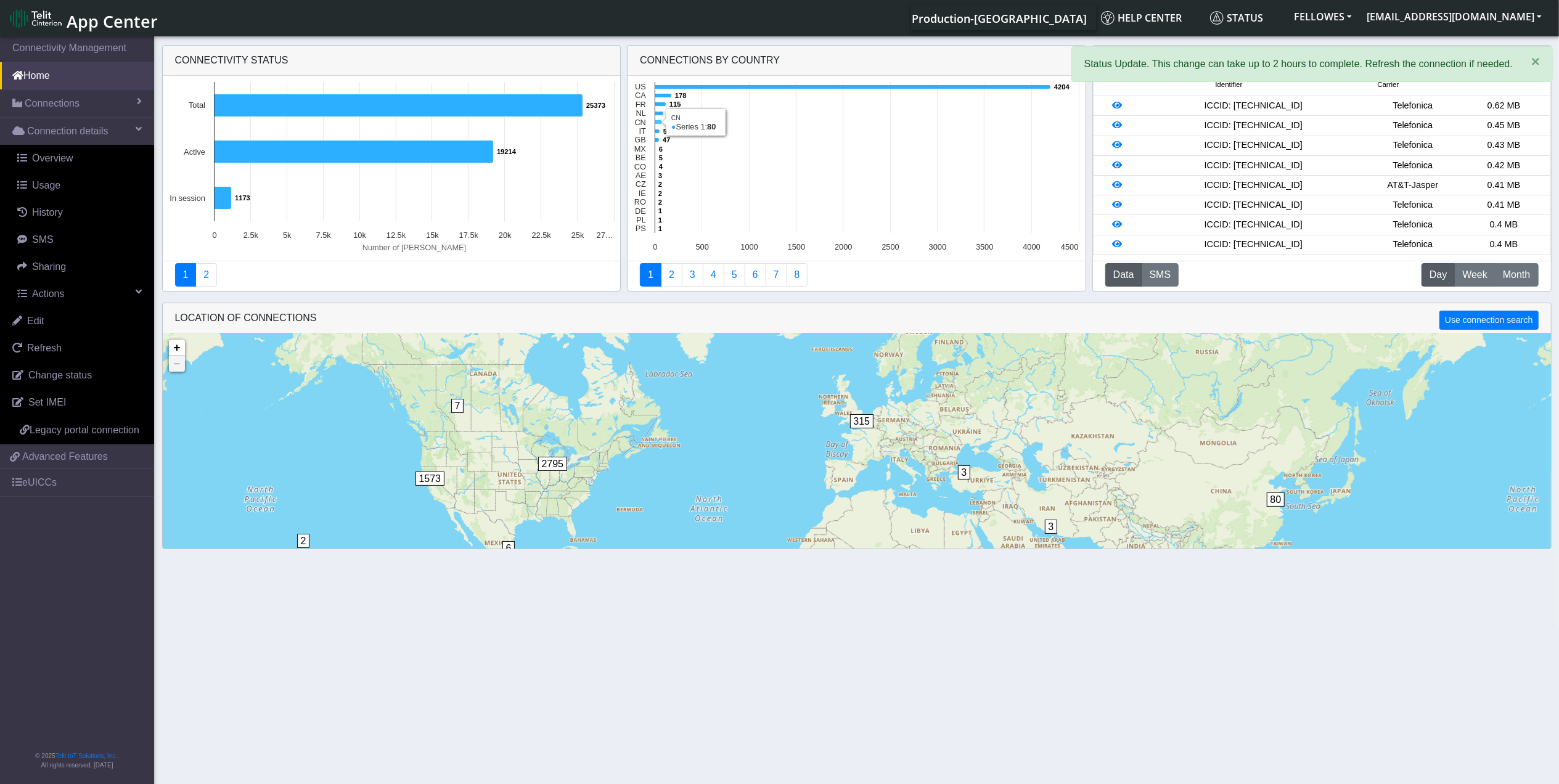
click at [656, 123] on icon at bounding box center [659, 122] width 7 height 5
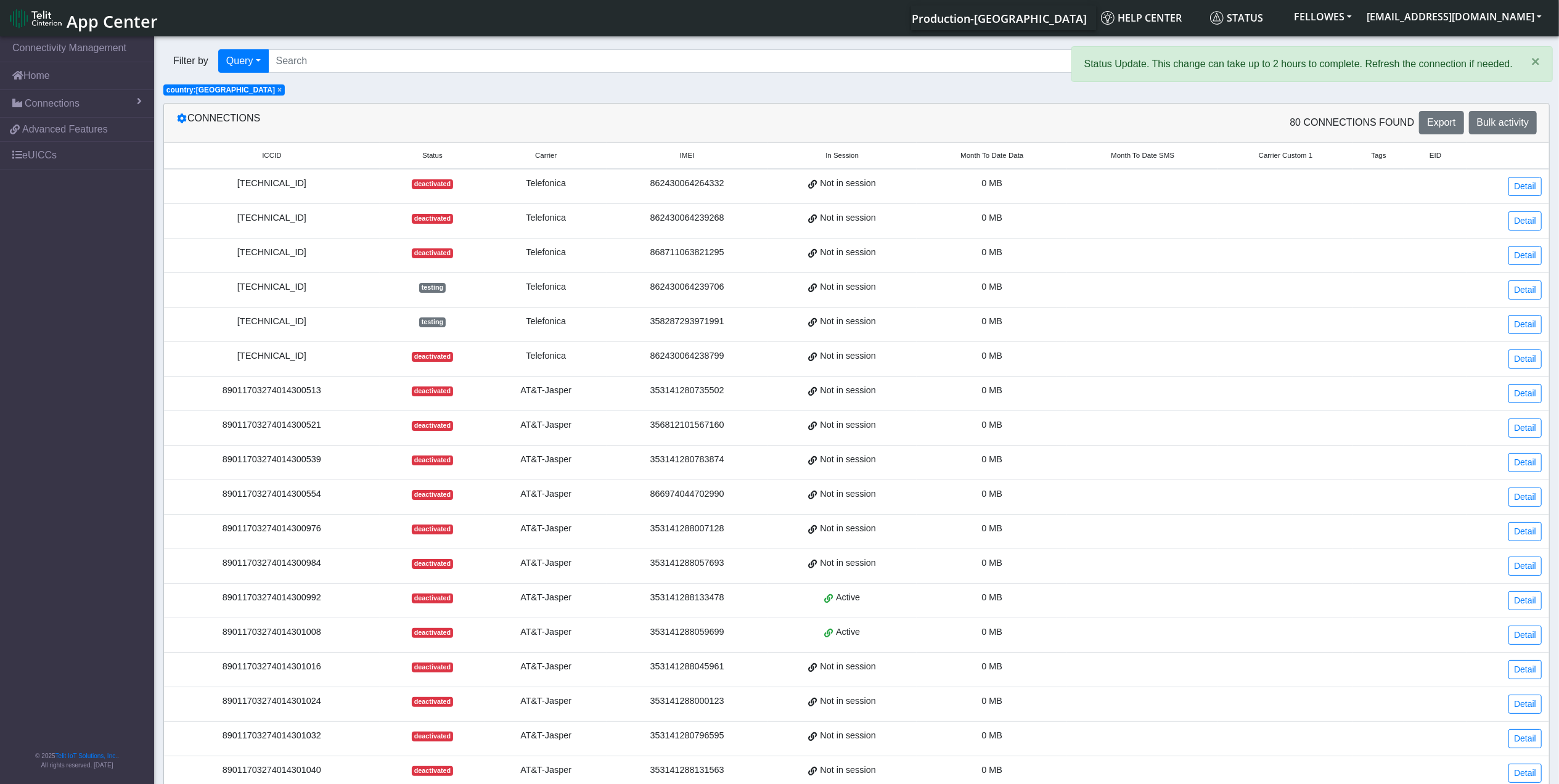
click at [986, 156] on span "Month To Date Data" at bounding box center [992, 156] width 63 height 10
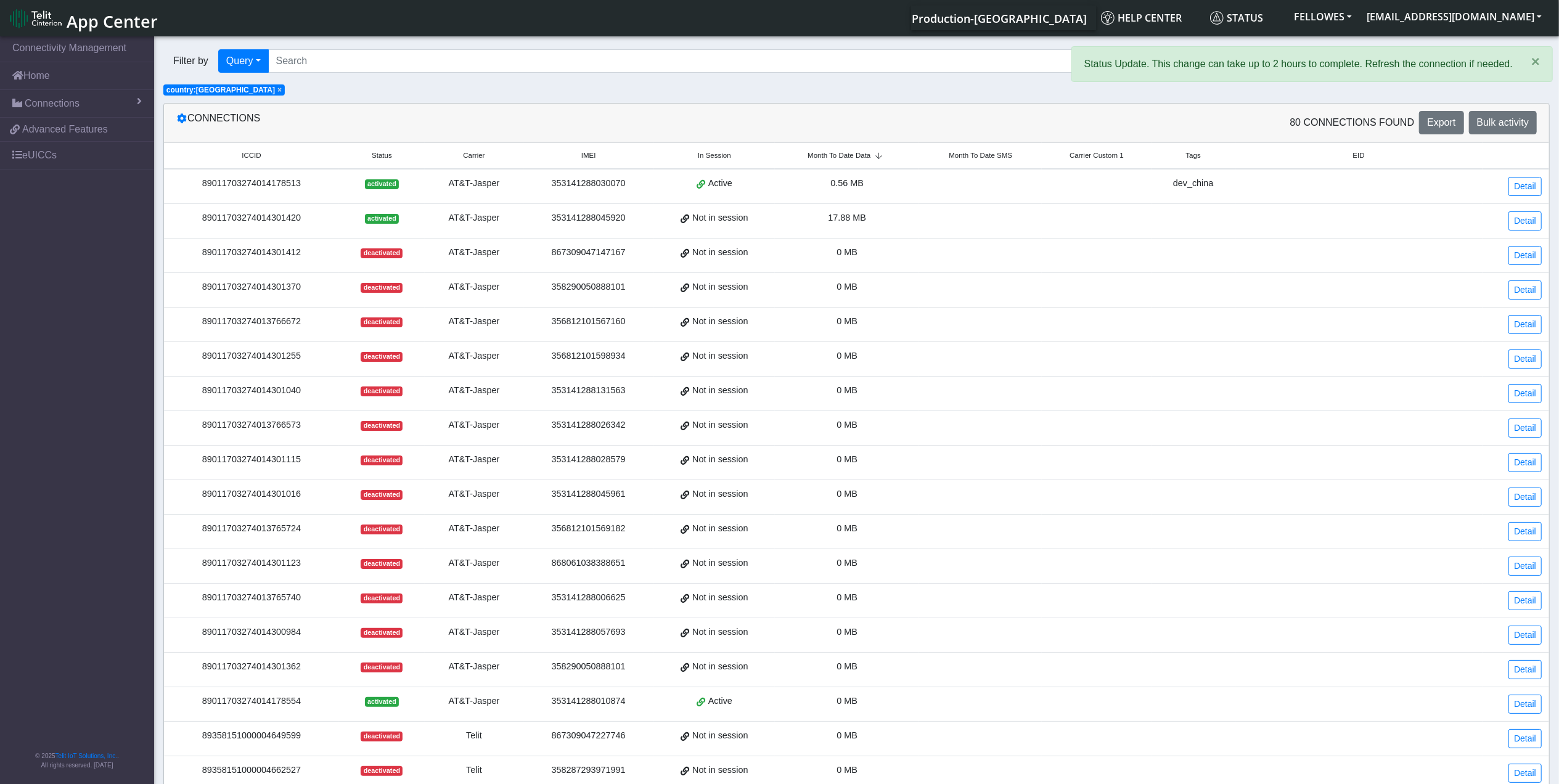
click at [986, 156] on span "Month To Date SMS" at bounding box center [981, 156] width 64 height 10
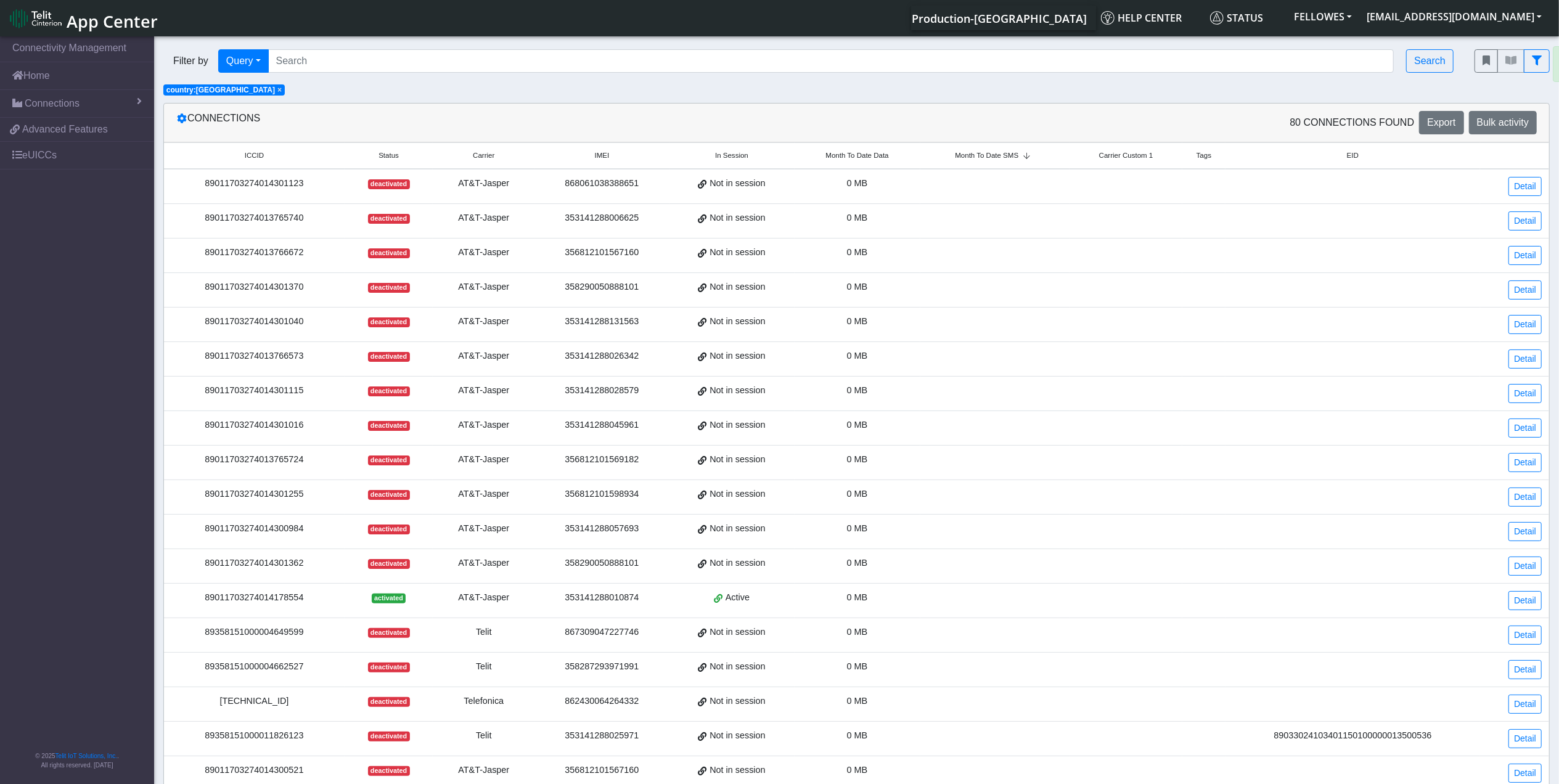
click at [986, 156] on span "Month To Date SMS" at bounding box center [987, 156] width 64 height 10
click at [870, 156] on span "Month To Date Data" at bounding box center [857, 156] width 63 height 10
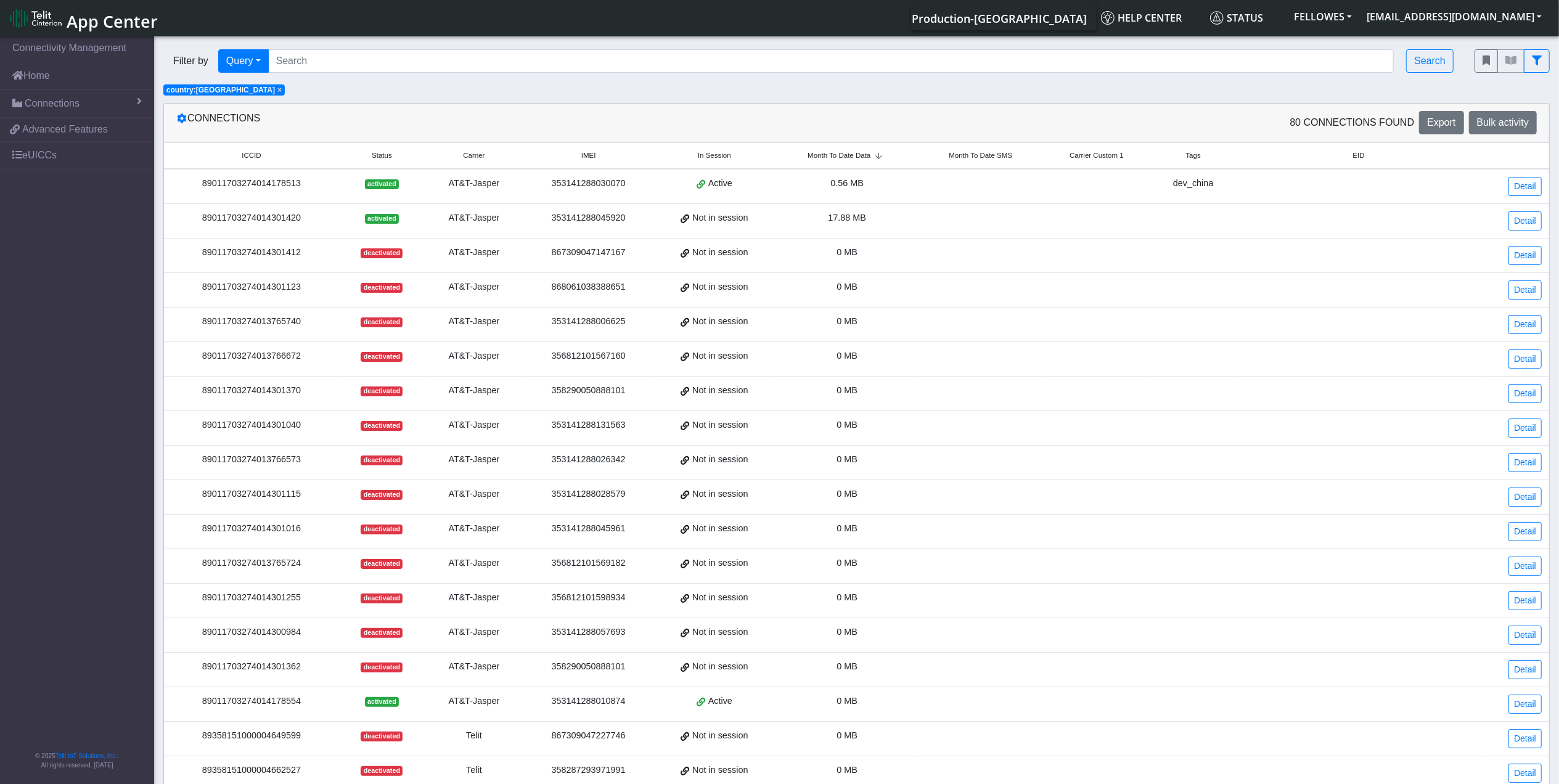
click at [870, 156] on span "Month To Date Data" at bounding box center [839, 156] width 63 height 10
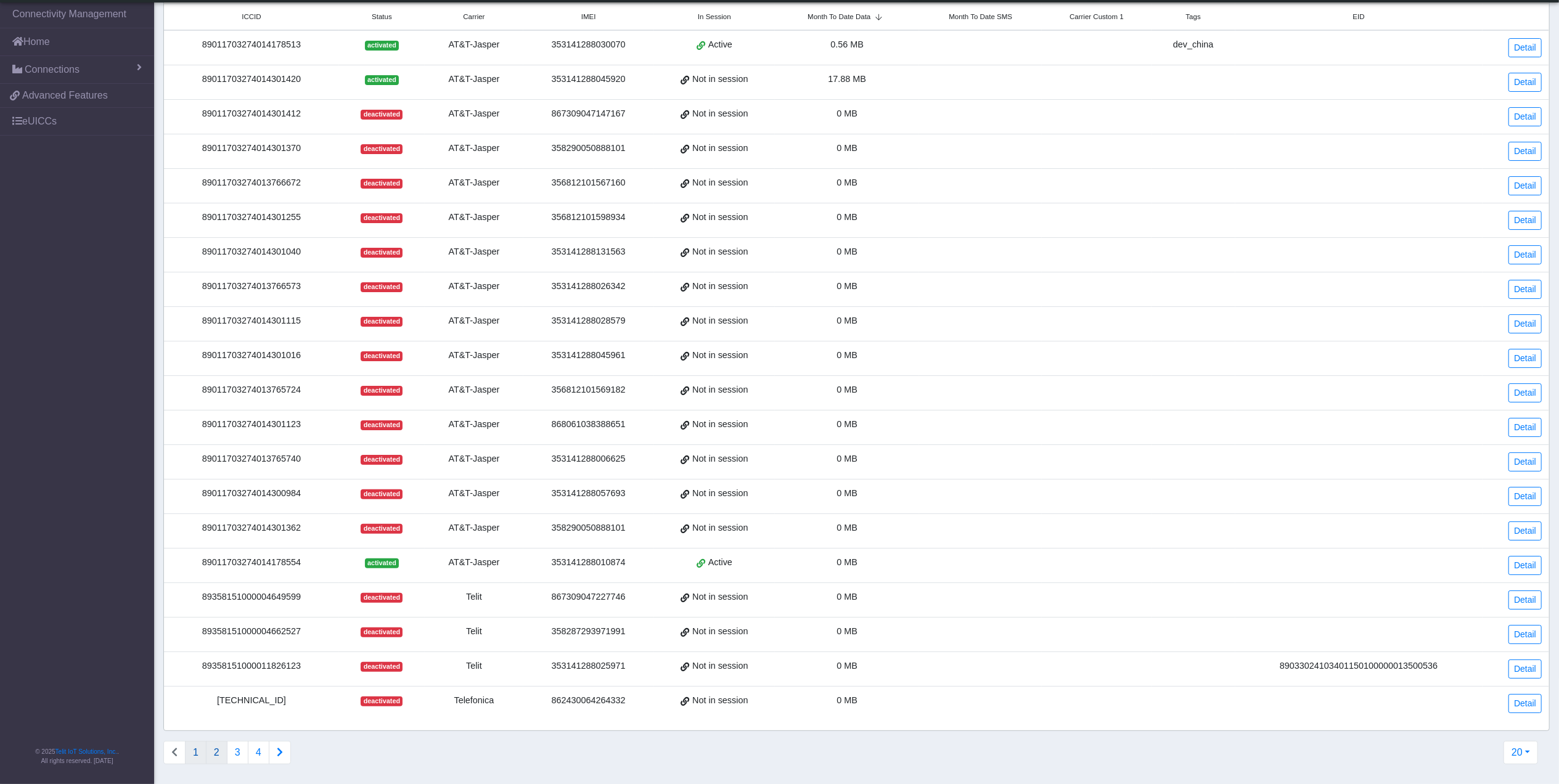
click at [224, 750] on button "2" at bounding box center [217, 753] width 21 height 23
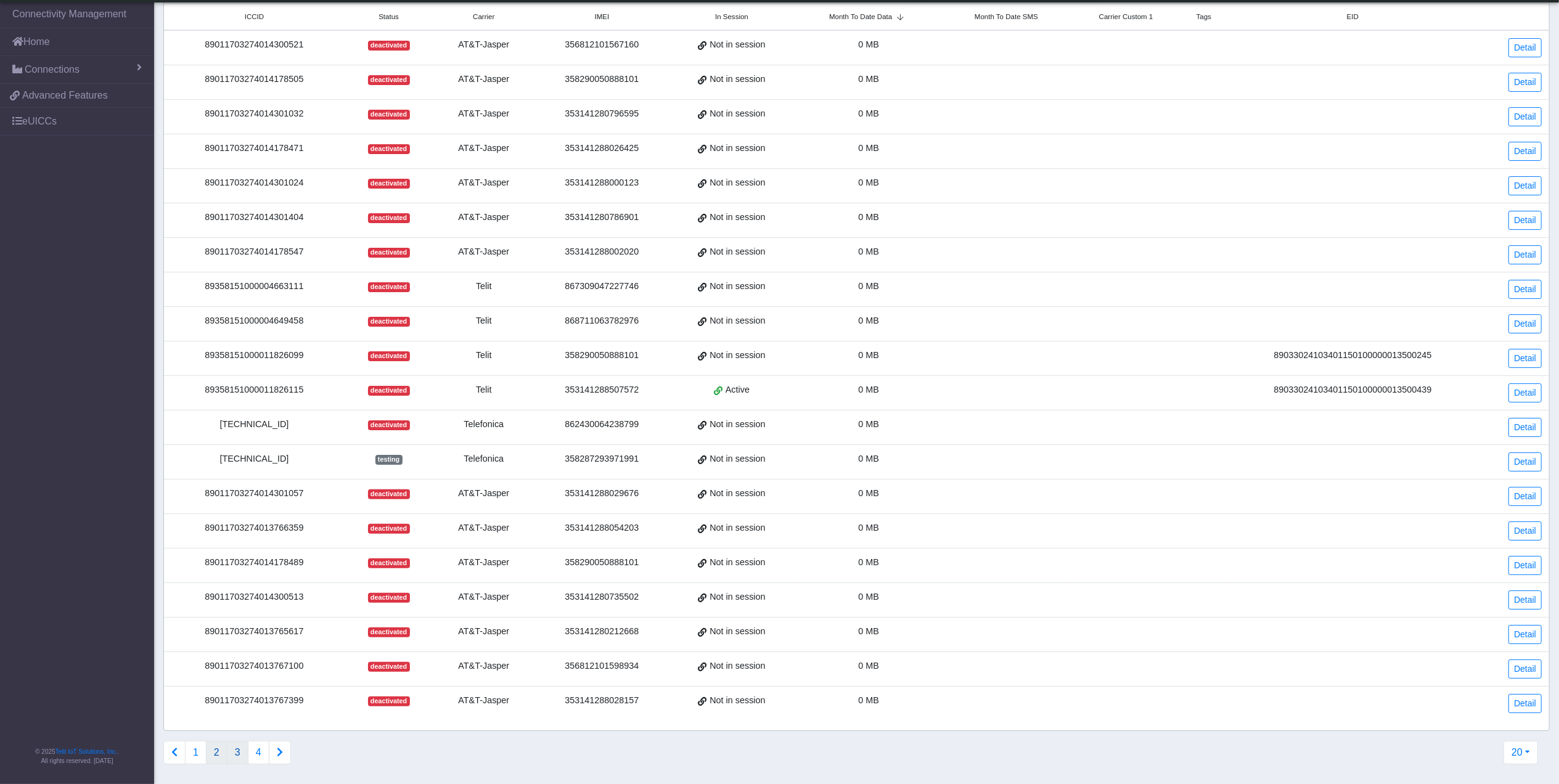
click at [245, 754] on button "3" at bounding box center [237, 753] width 21 height 23
click at [260, 755] on button "4" at bounding box center [258, 753] width 21 height 23
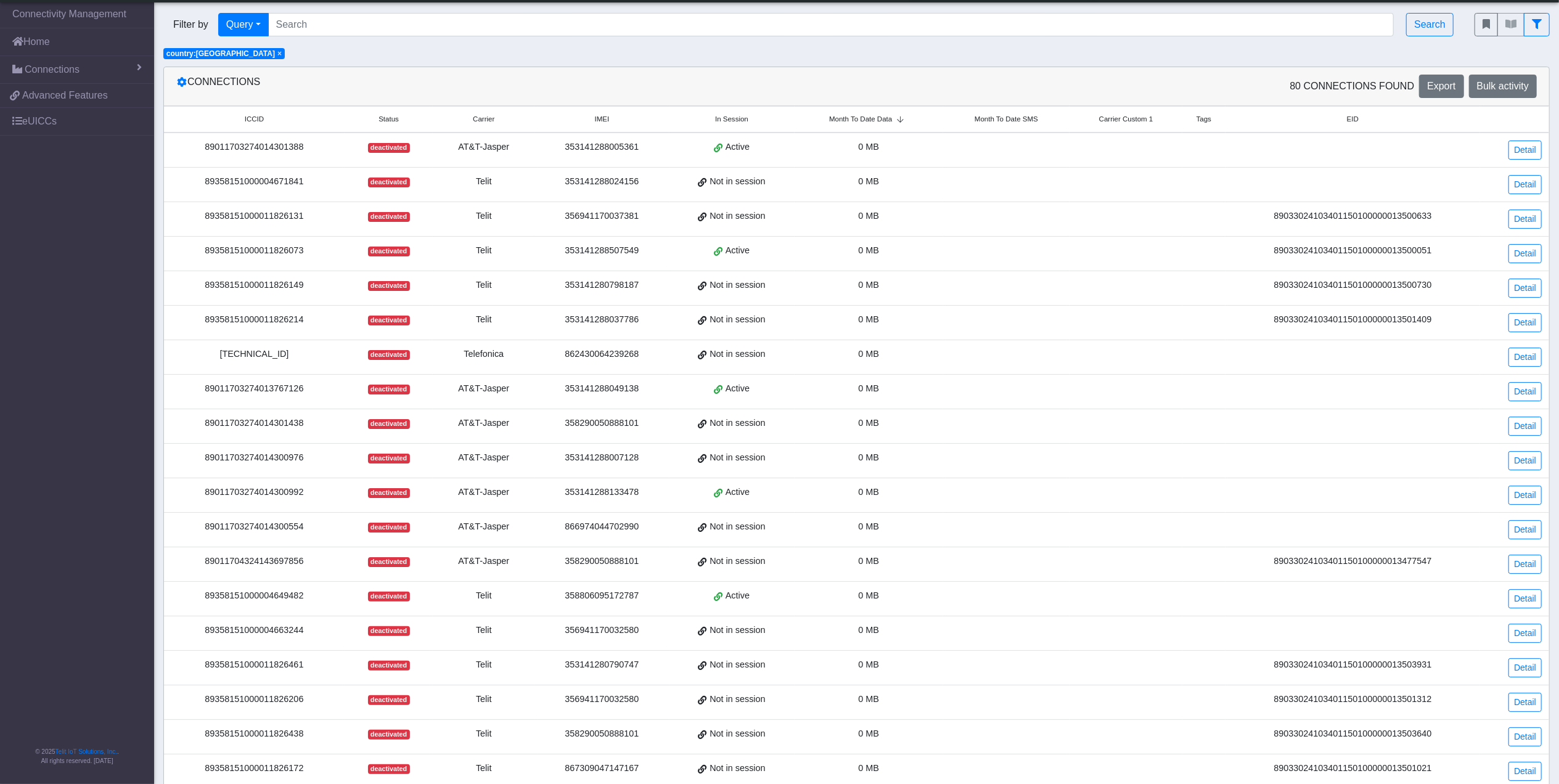
scroll to position [0, 0]
